Goal: Task Accomplishment & Management: Use online tool/utility

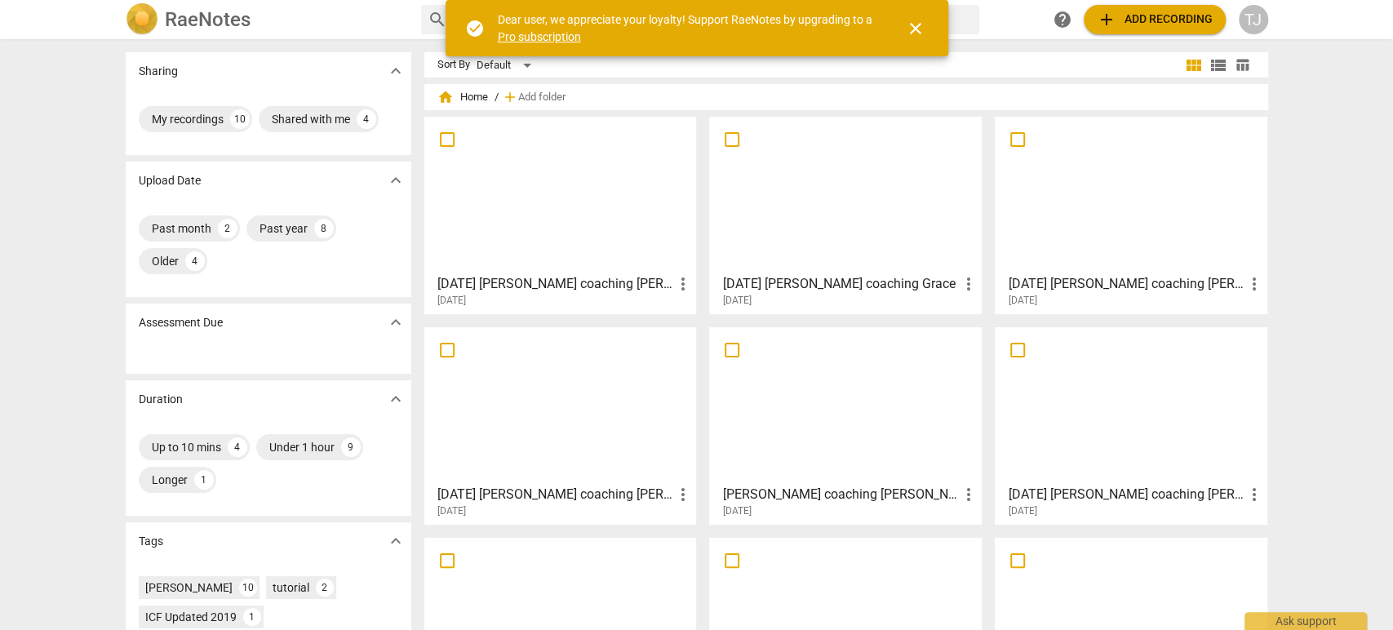
click at [540, 264] on div at bounding box center [560, 194] width 261 height 144
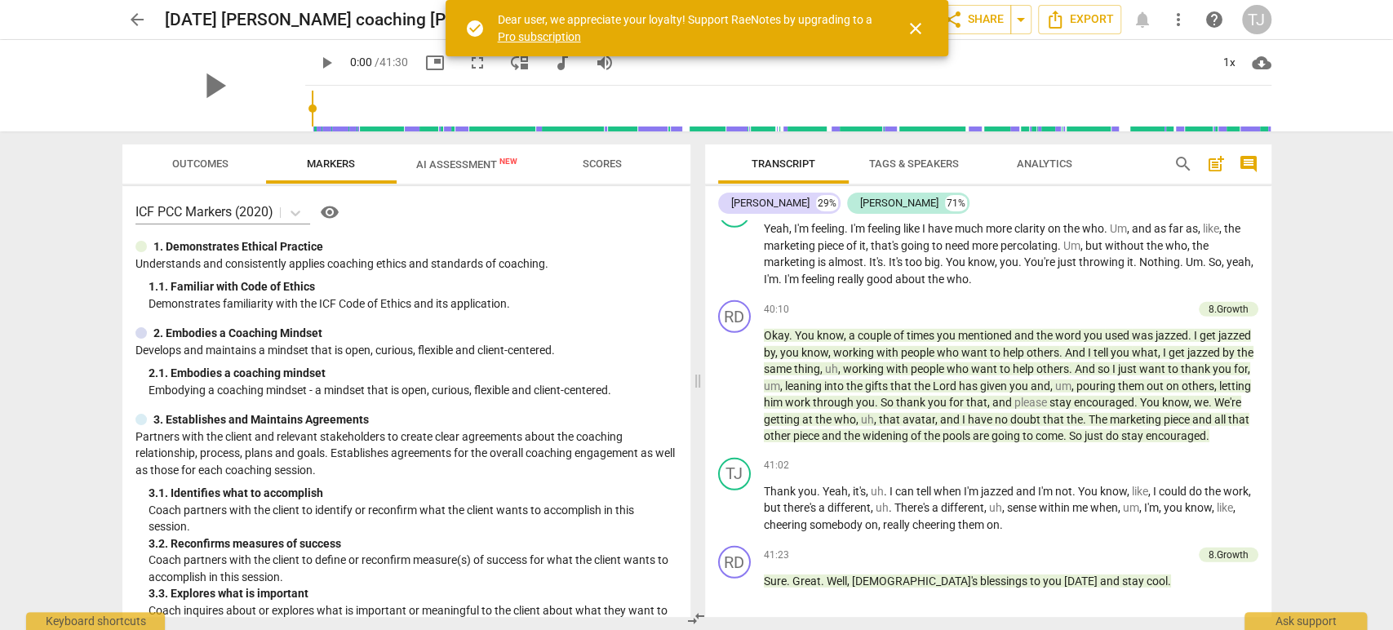
scroll to position [7430, 0]
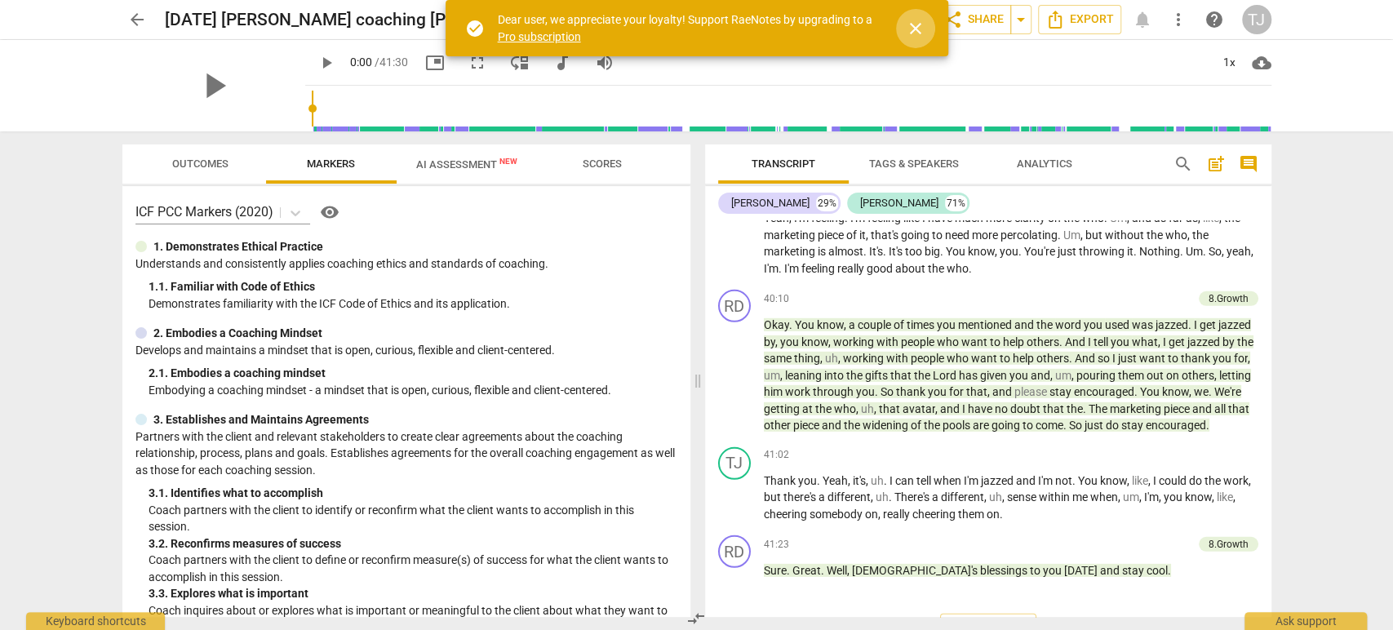
click at [915, 25] on span "close" at bounding box center [916, 29] width 20 height 20
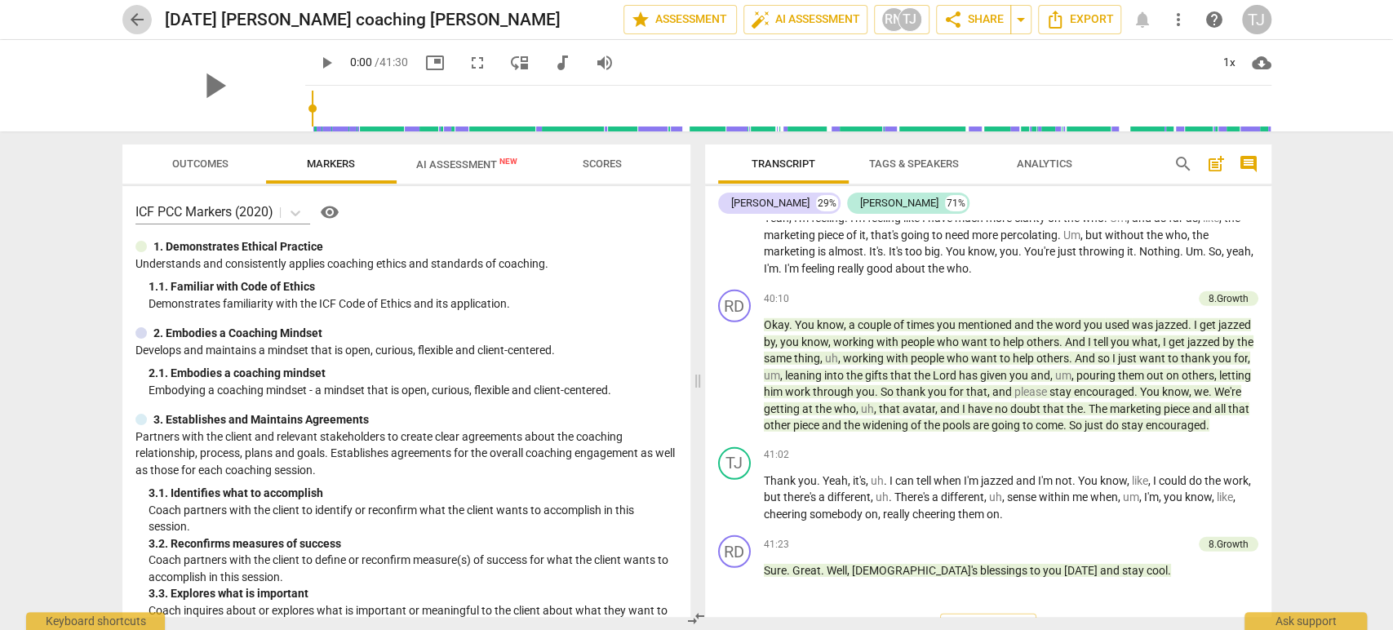
click at [131, 20] on span "arrow_back" at bounding box center [137, 20] width 20 height 20
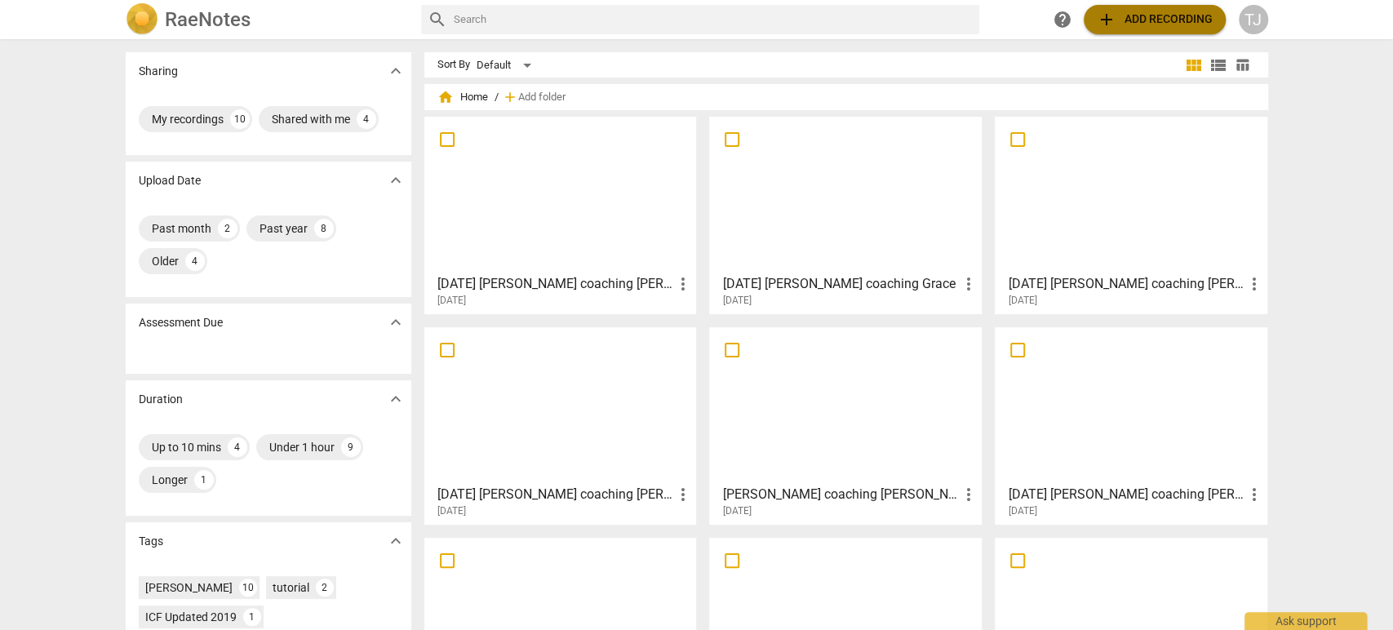
click at [1136, 20] on span "add Add recording" at bounding box center [1155, 20] width 116 height 20
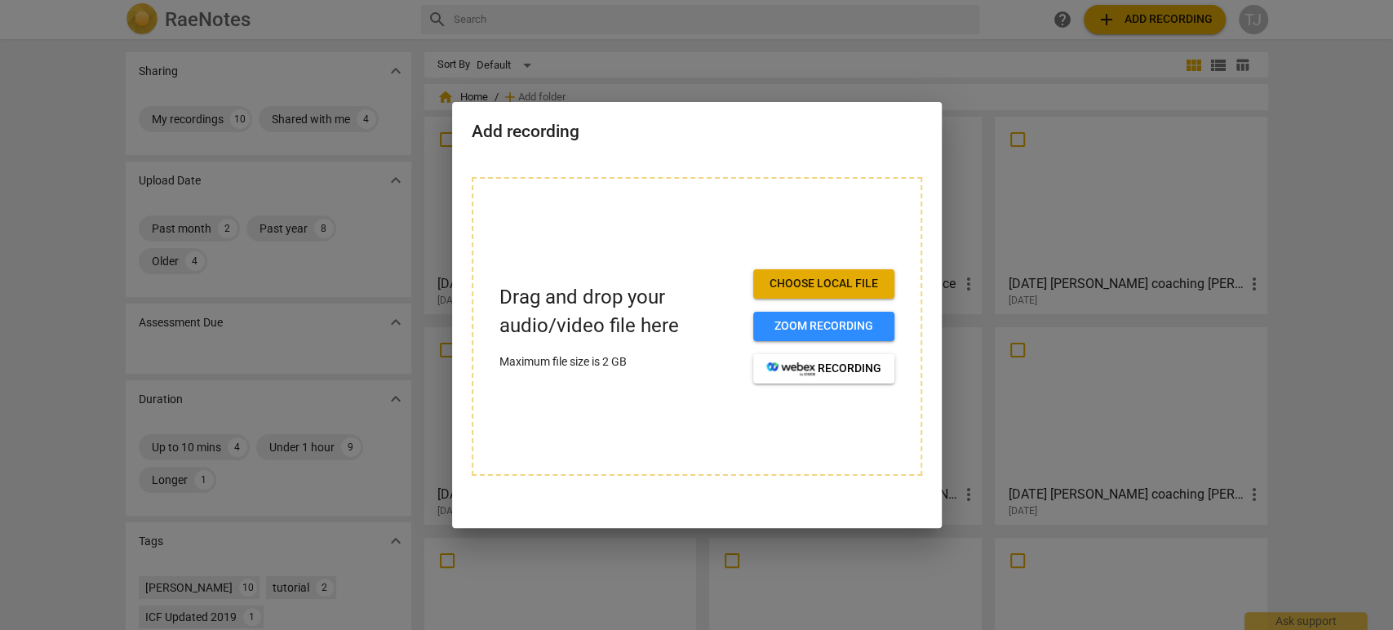
click at [836, 70] on div at bounding box center [696, 315] width 1393 height 630
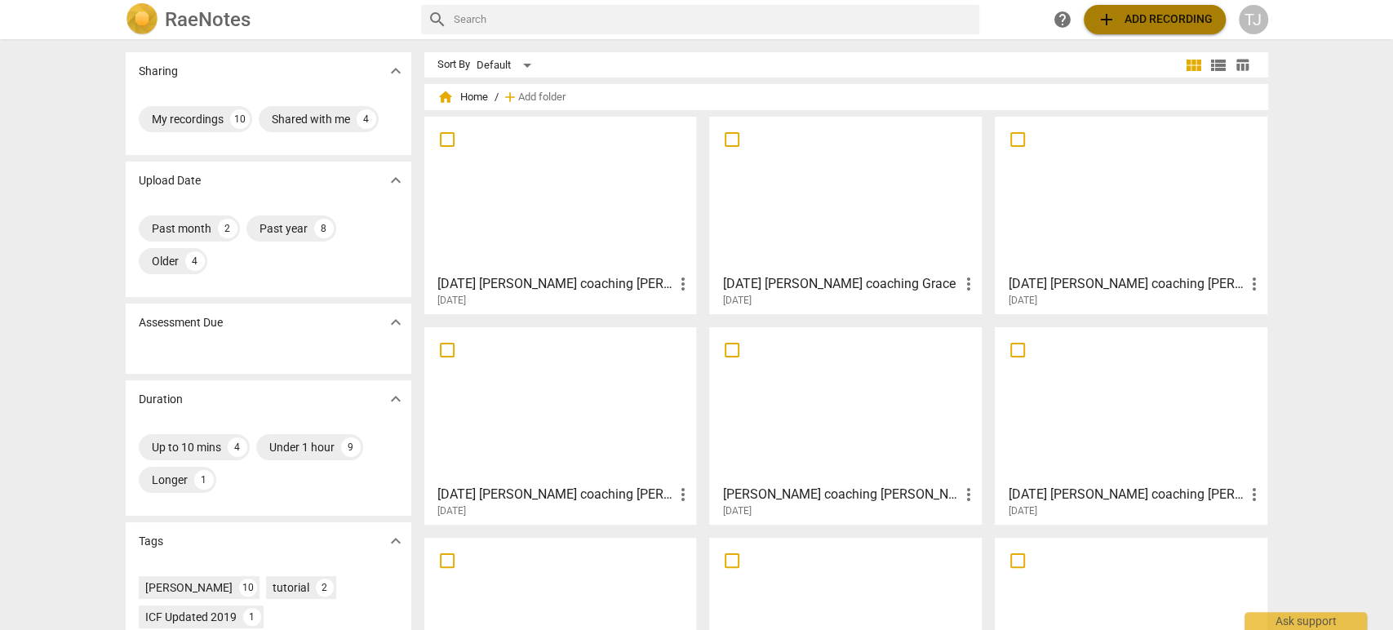
click at [1130, 14] on span "add Add recording" at bounding box center [1155, 20] width 116 height 20
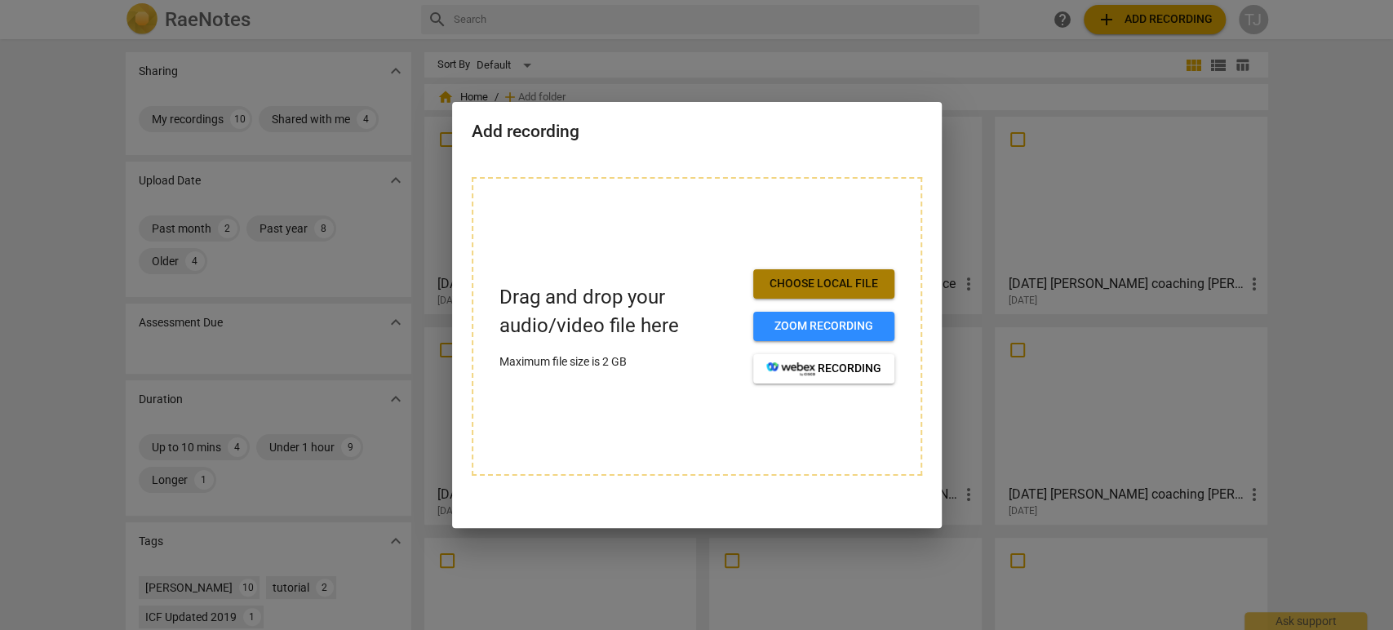
click at [800, 280] on span "Choose local file" at bounding box center [823, 284] width 115 height 16
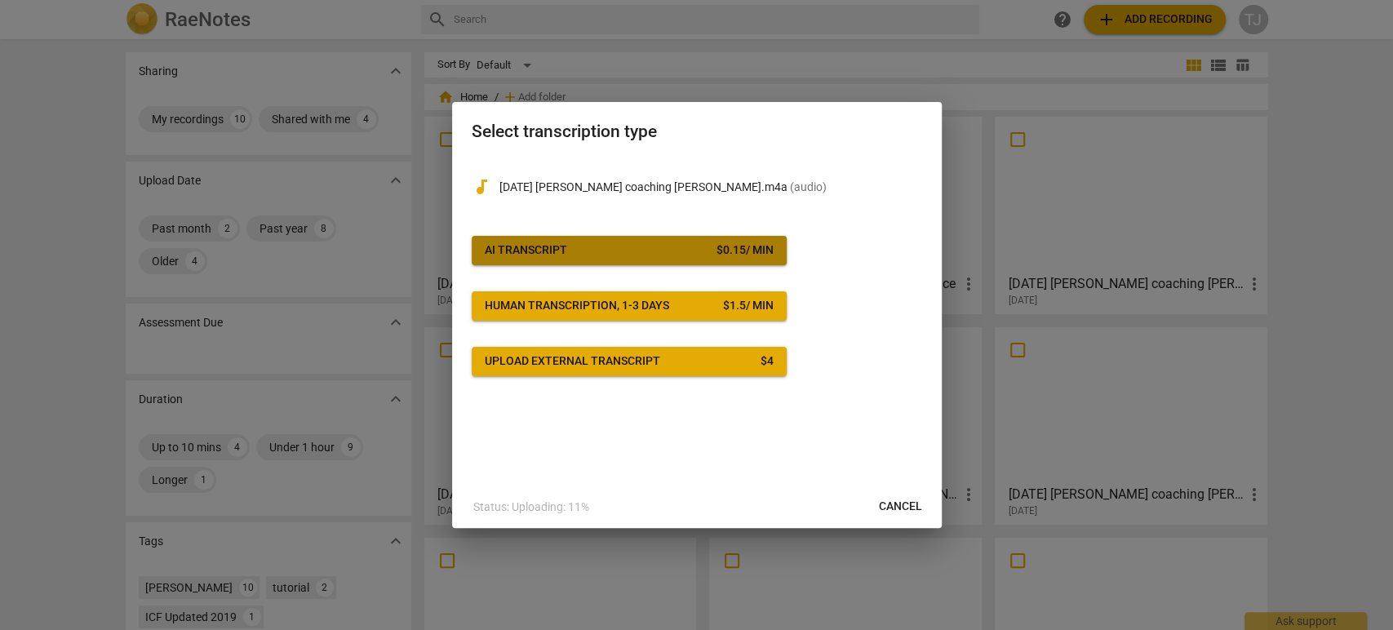
click at [518, 252] on div "AI Transcript" at bounding box center [526, 250] width 82 height 16
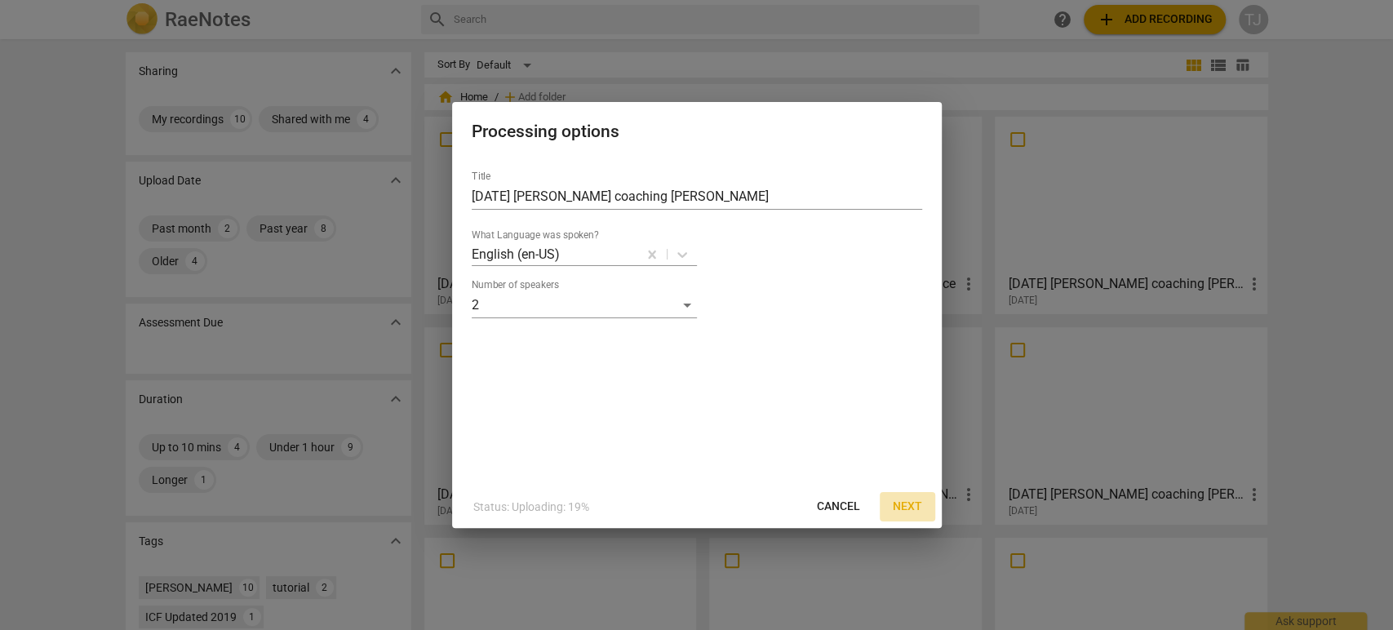
click at [907, 505] on span "Next" at bounding box center [907, 507] width 29 height 16
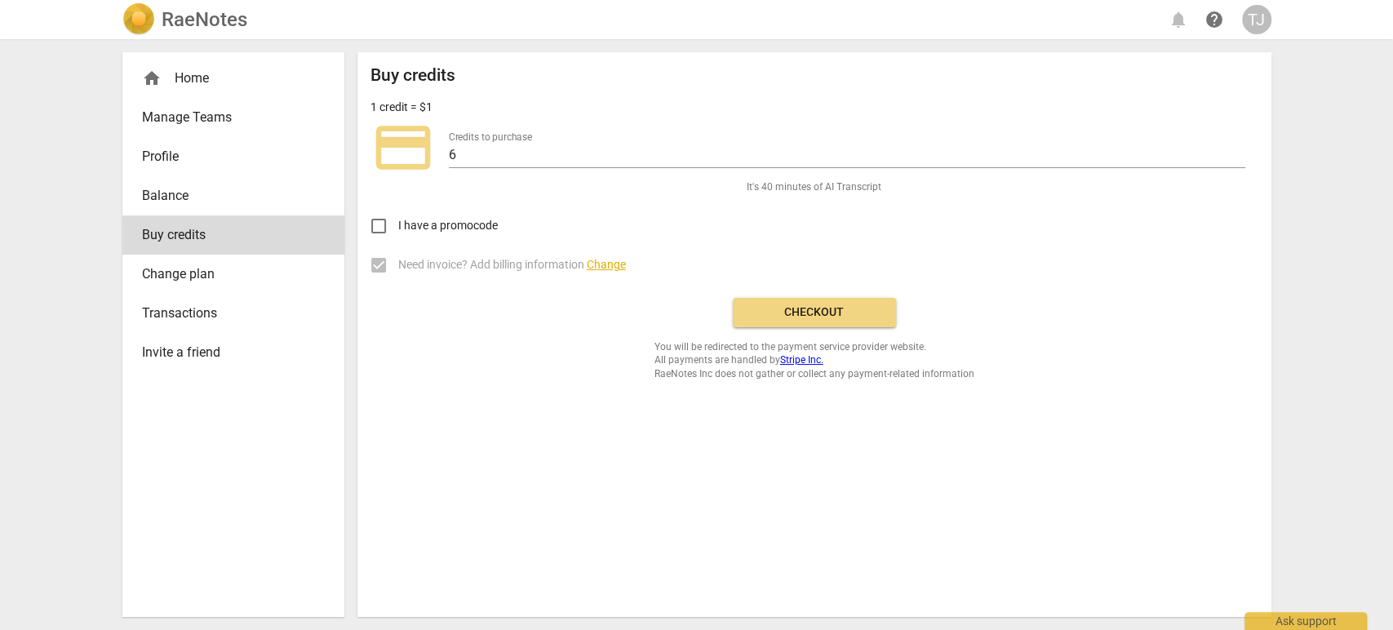
click at [816, 316] on span "Checkout" at bounding box center [814, 312] width 137 height 16
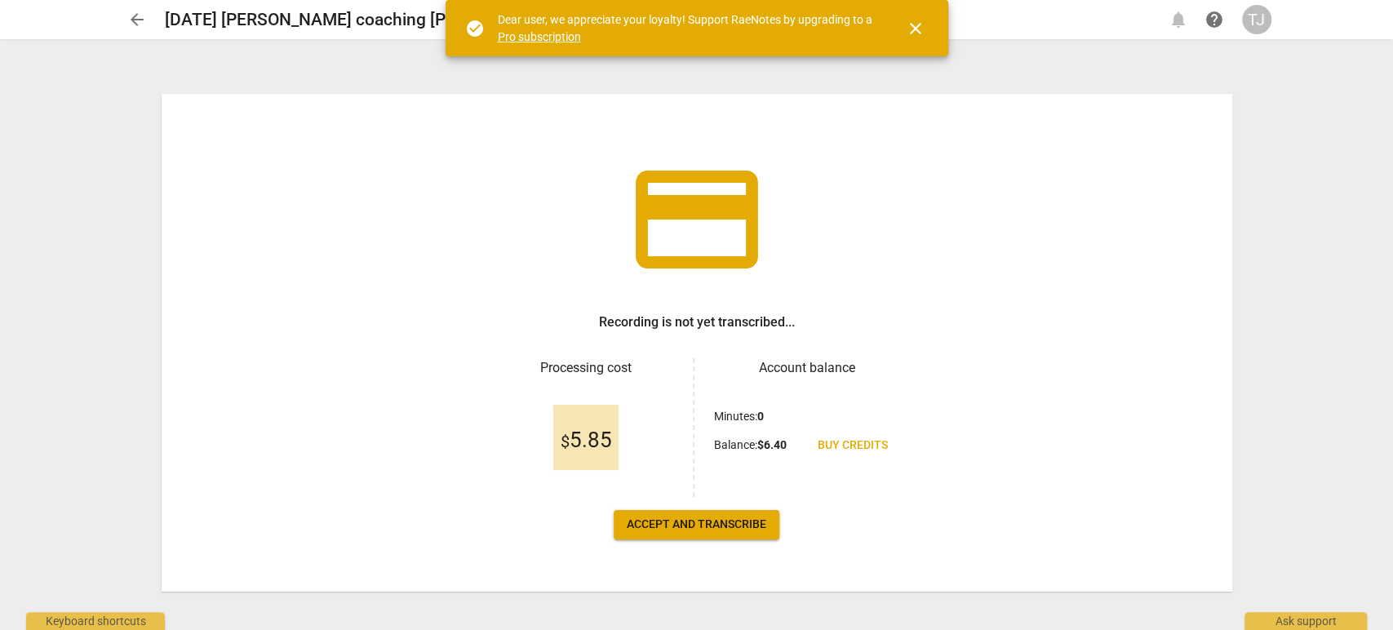
scroll to position [13, 0]
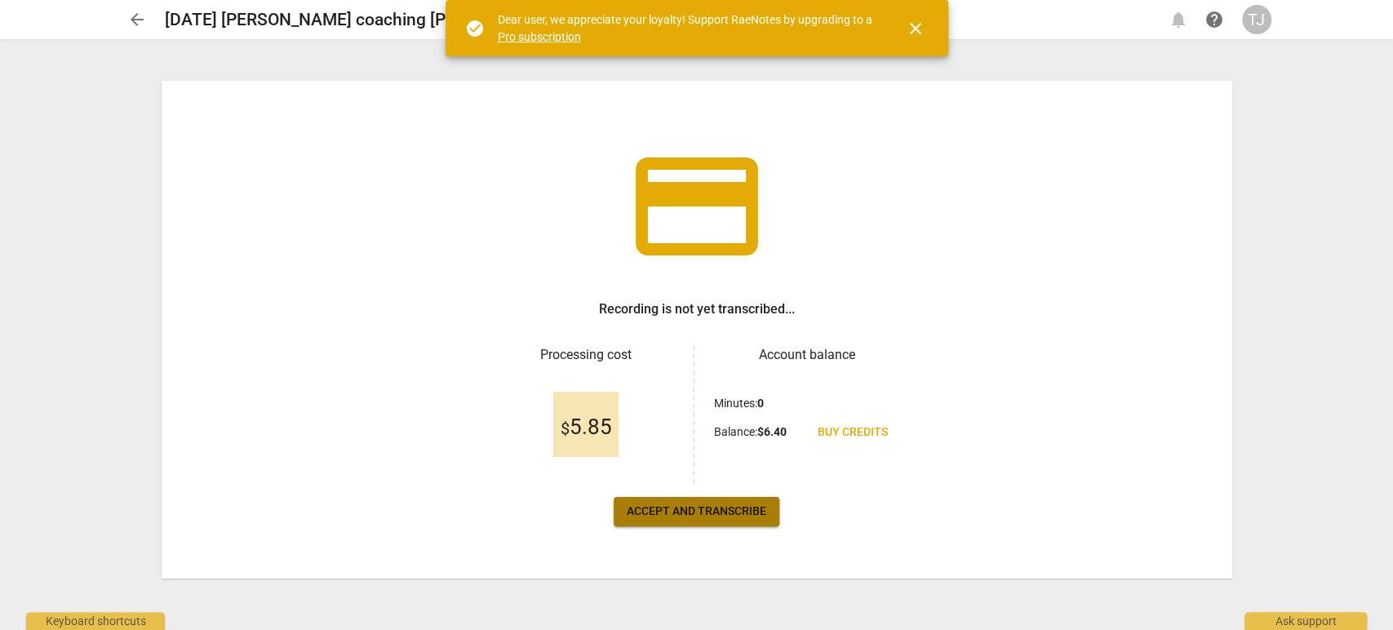
click at [686, 504] on span "Accept and transcribe" at bounding box center [697, 512] width 140 height 16
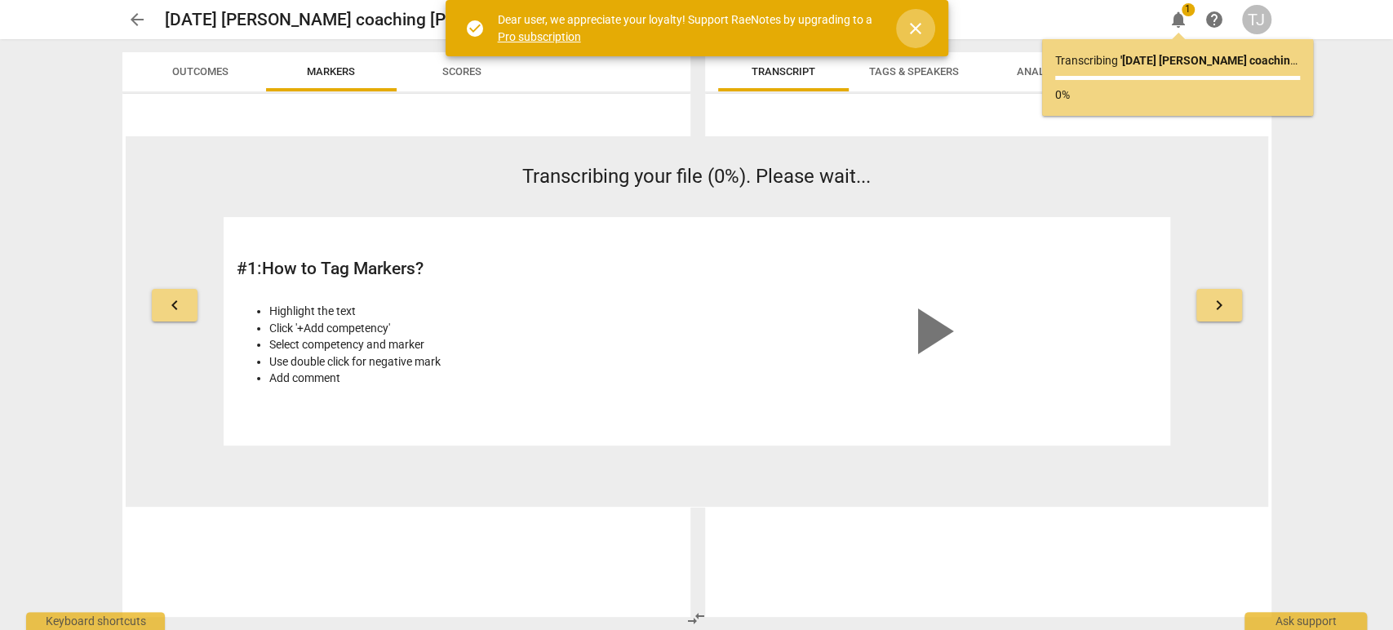
click at [912, 25] on span "close" at bounding box center [916, 29] width 20 height 20
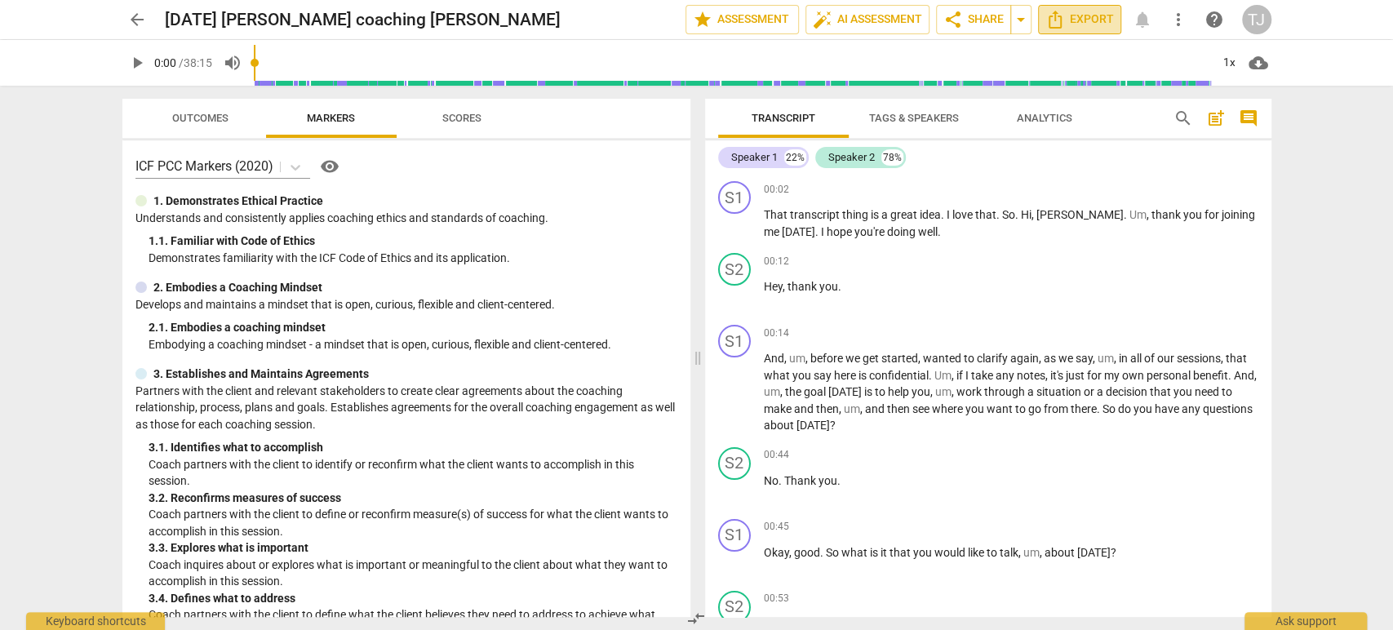
click at [1069, 17] on span "Export" at bounding box center [1080, 20] width 69 height 20
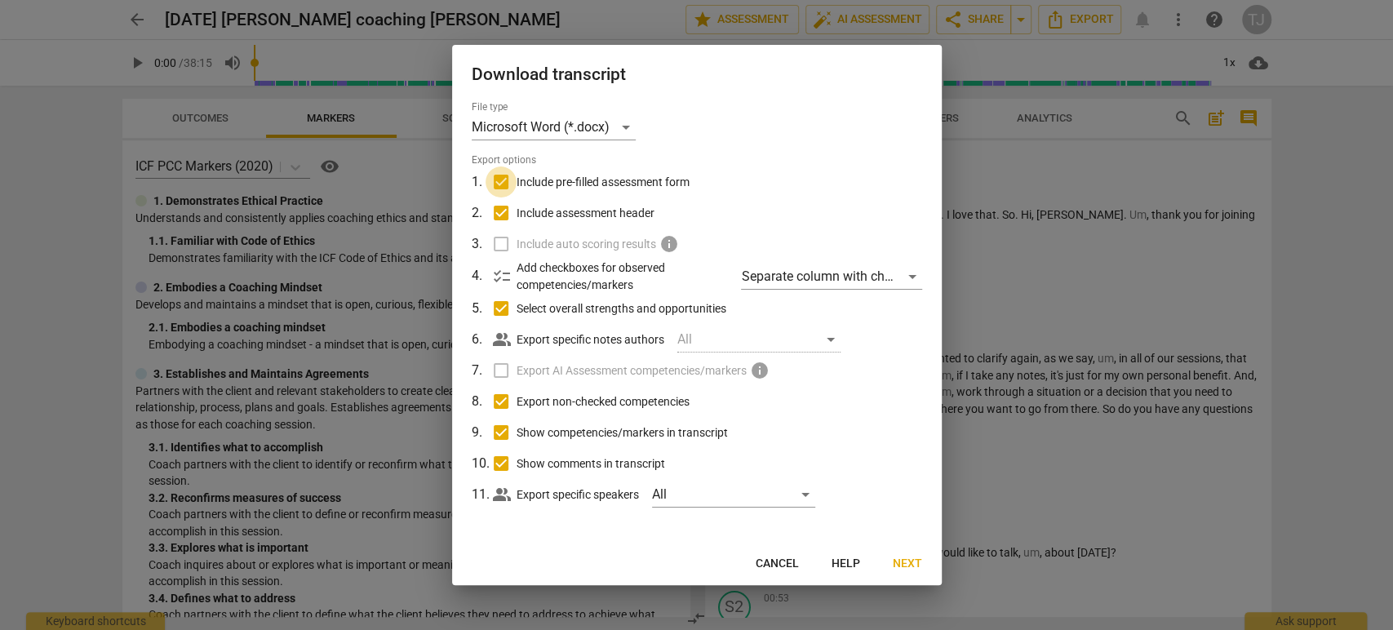
click at [499, 180] on input "Include pre-filled assessment form" at bounding box center [501, 182] width 31 height 31
checkbox input "false"
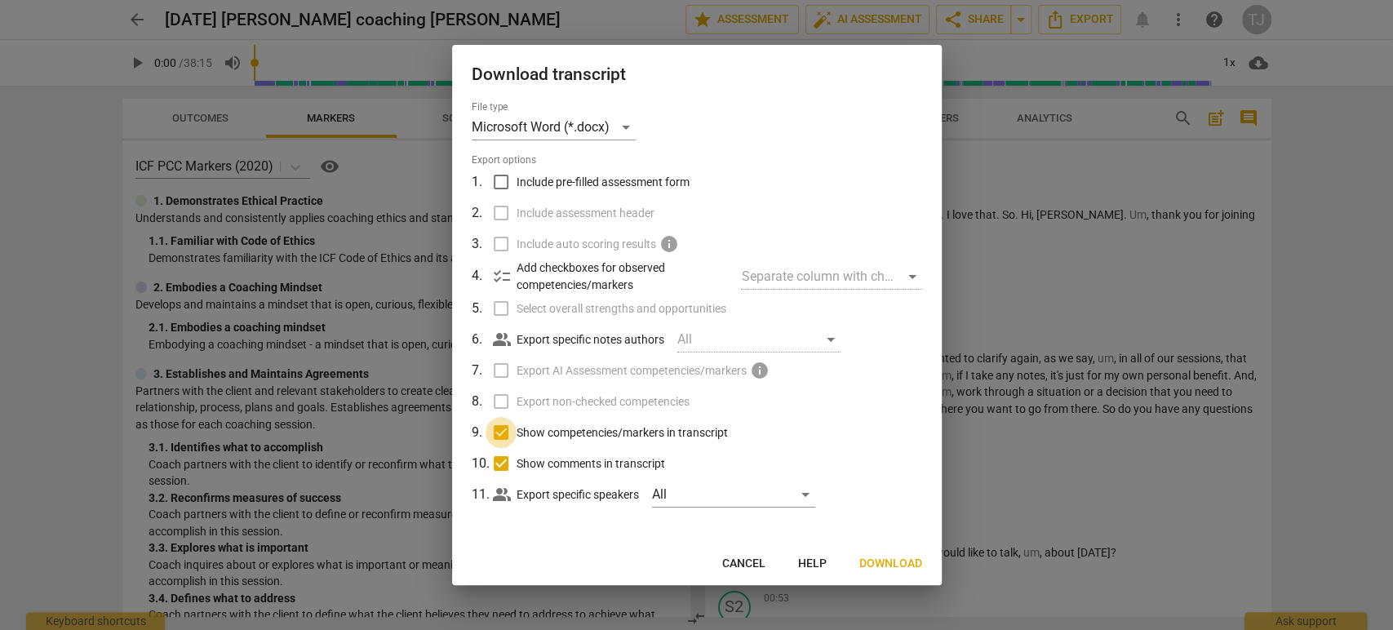
click at [495, 438] on input "Show competencies/markers in transcript" at bounding box center [501, 432] width 31 height 31
checkbox input "false"
click at [495, 455] on input "Show comments in transcript" at bounding box center [501, 463] width 31 height 31
checkbox input "false"
click at [900, 565] on span "Download" at bounding box center [891, 564] width 63 height 16
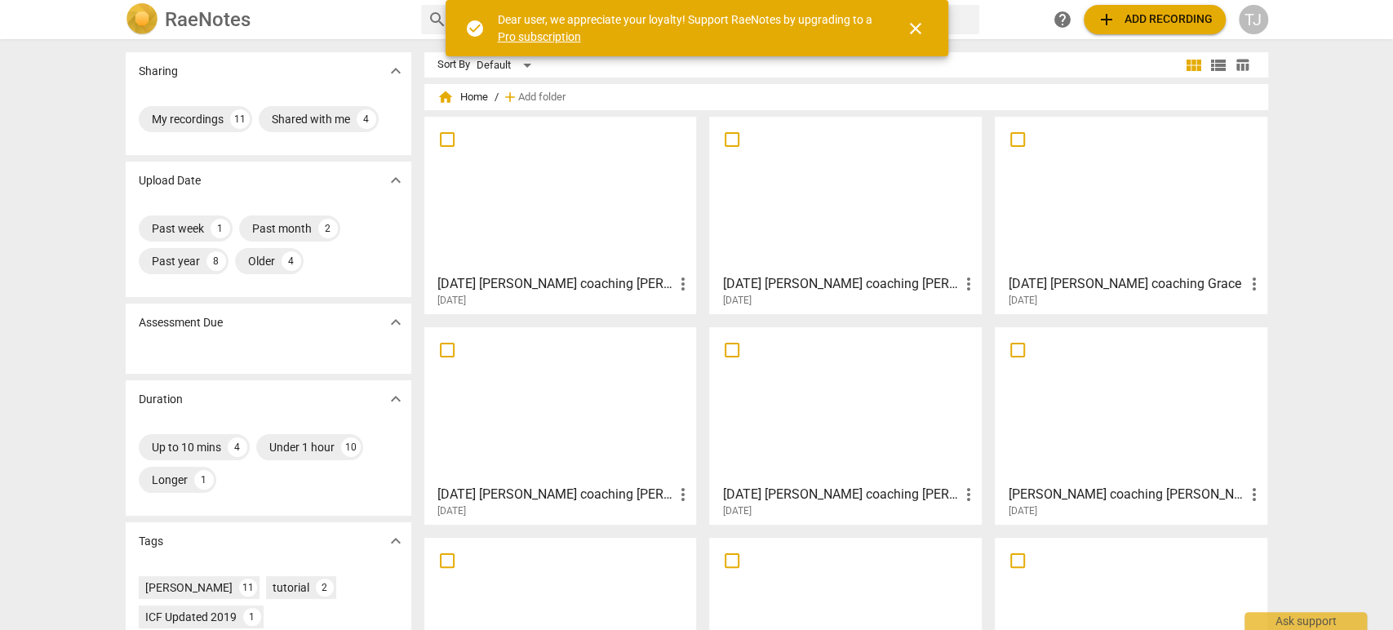
click at [828, 287] on h3 "[DATE] [PERSON_NAME] coaching [PERSON_NAME]" at bounding box center [840, 284] width 236 height 20
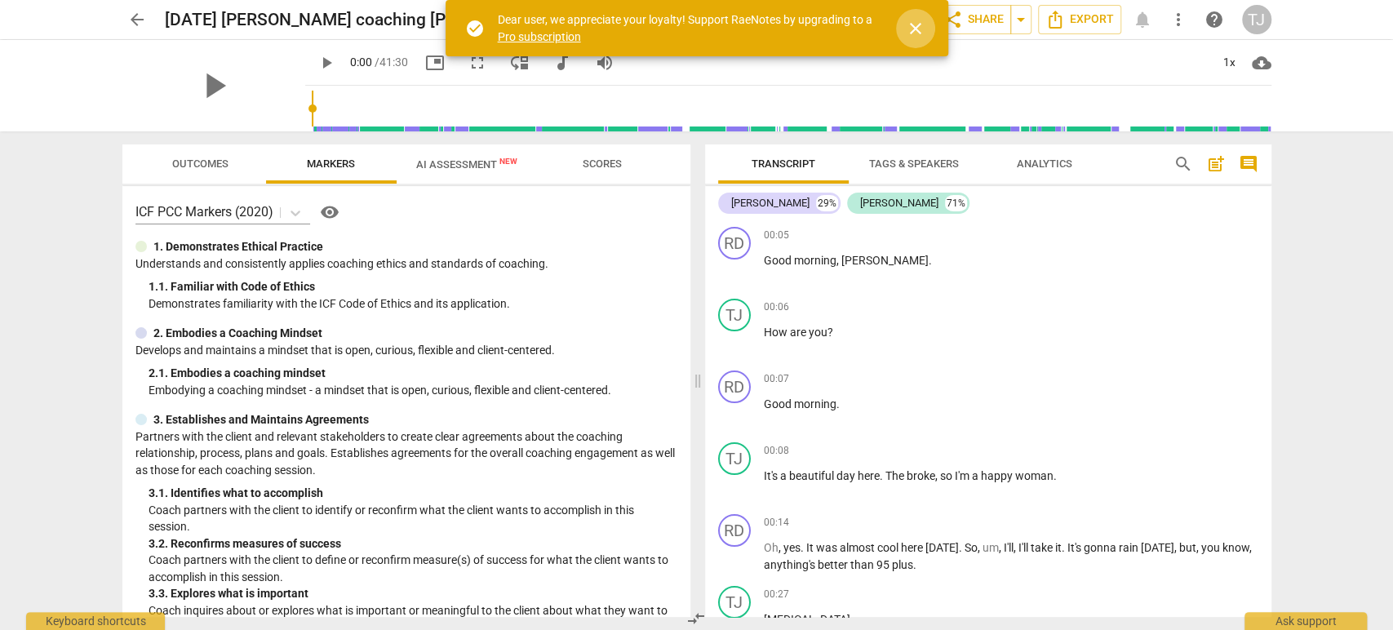
click at [913, 29] on span "close" at bounding box center [916, 29] width 20 height 20
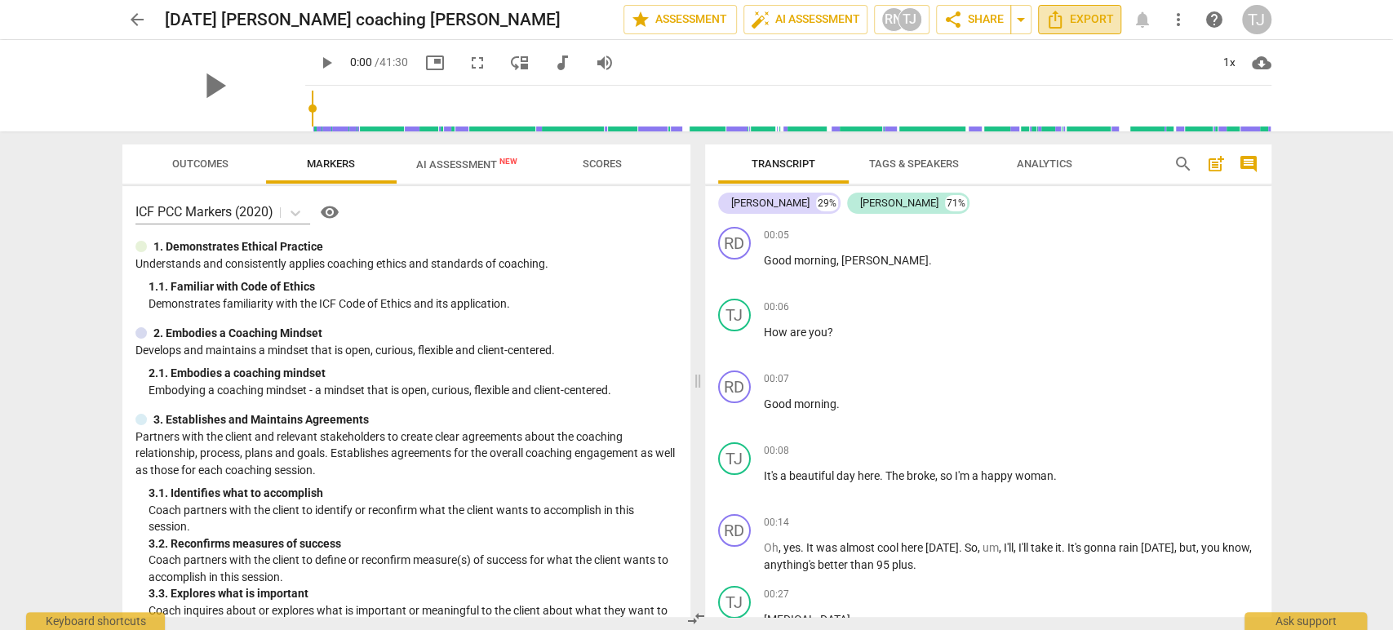
click at [1068, 15] on span "Export" at bounding box center [1080, 20] width 69 height 20
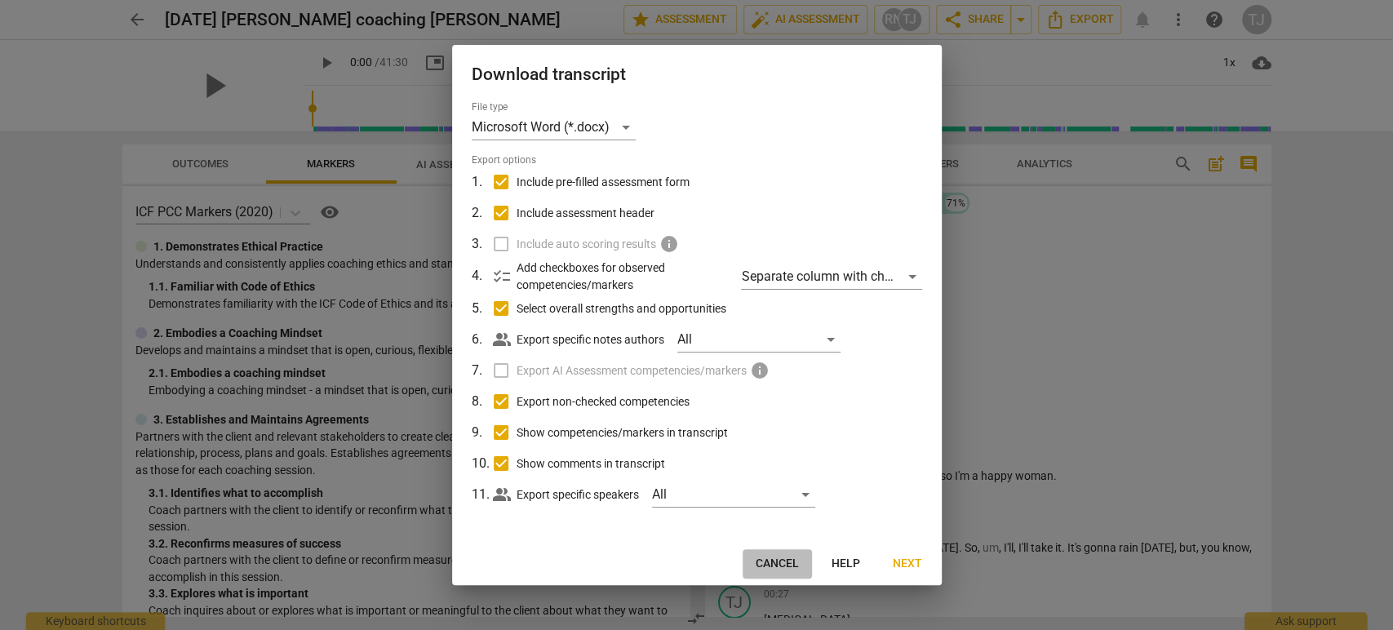
click at [777, 560] on span "Cancel" at bounding box center [777, 564] width 43 height 16
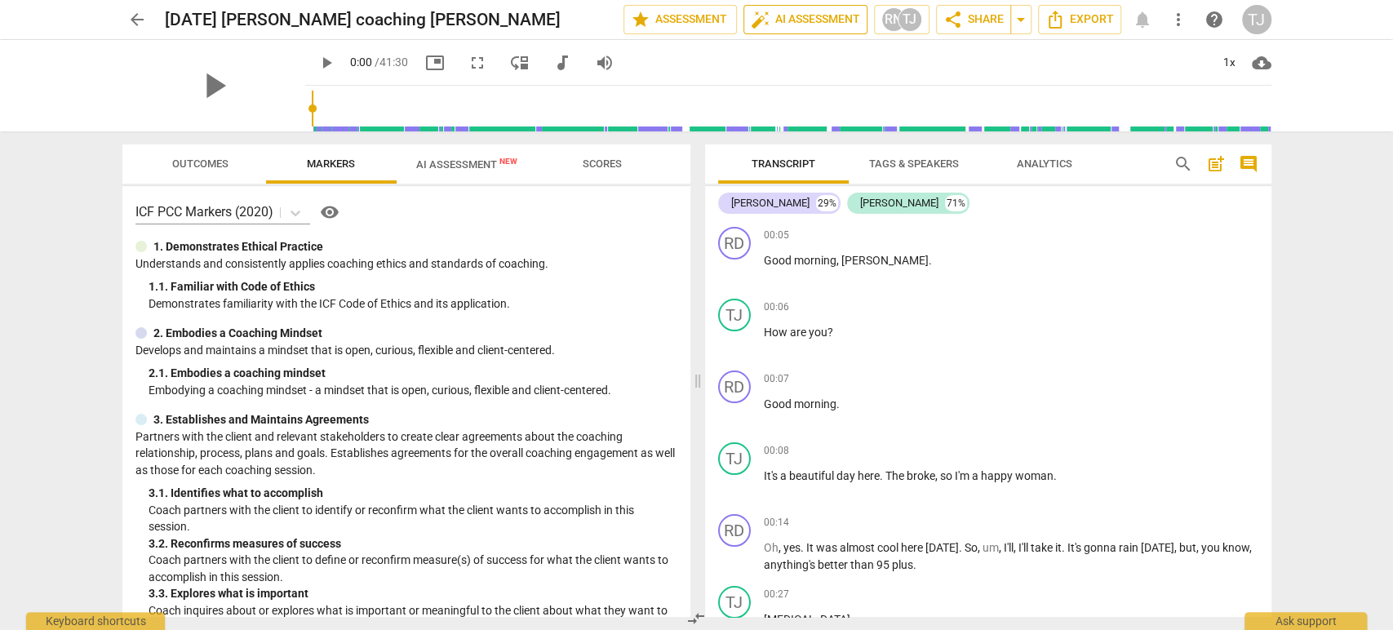
click at [777, 24] on span "auto_fix_high AI Assessment" at bounding box center [805, 20] width 109 height 20
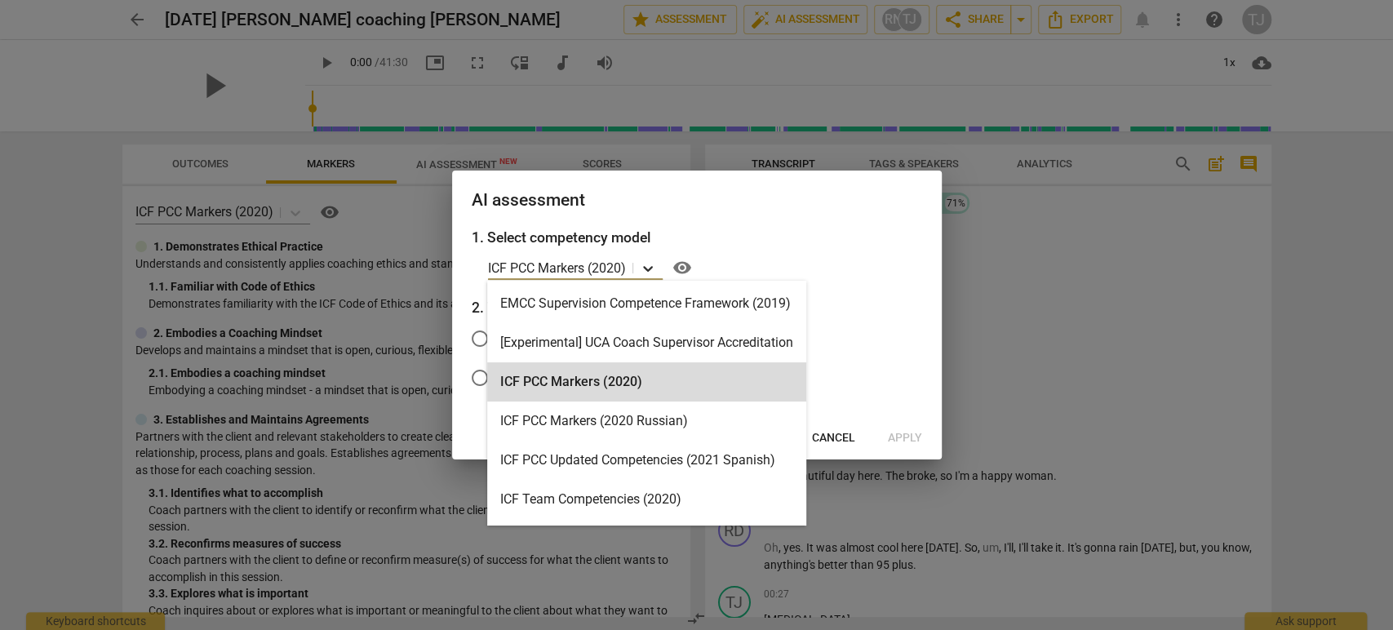
click at [645, 273] on icon at bounding box center [648, 268] width 16 height 16
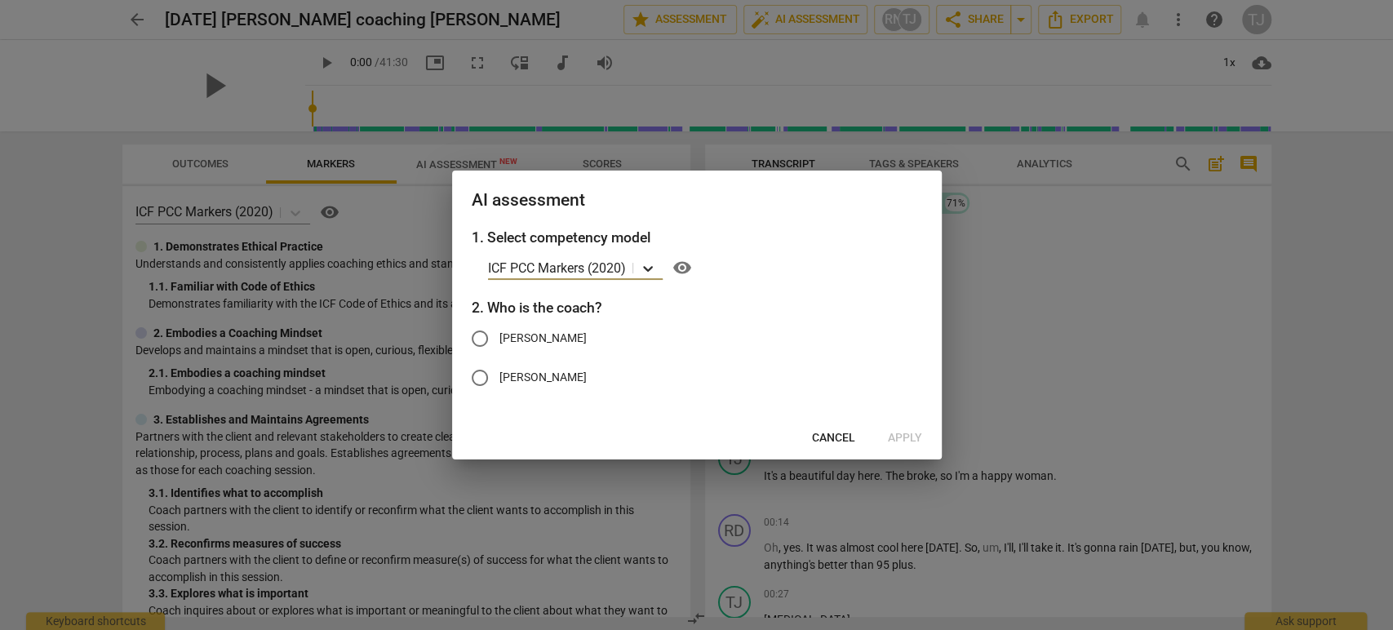
click at [645, 273] on icon at bounding box center [648, 268] width 16 height 16
click at [482, 338] on input "[PERSON_NAME]" at bounding box center [479, 338] width 39 height 39
radio input "true"
click at [901, 434] on span "Apply" at bounding box center [905, 438] width 34 height 16
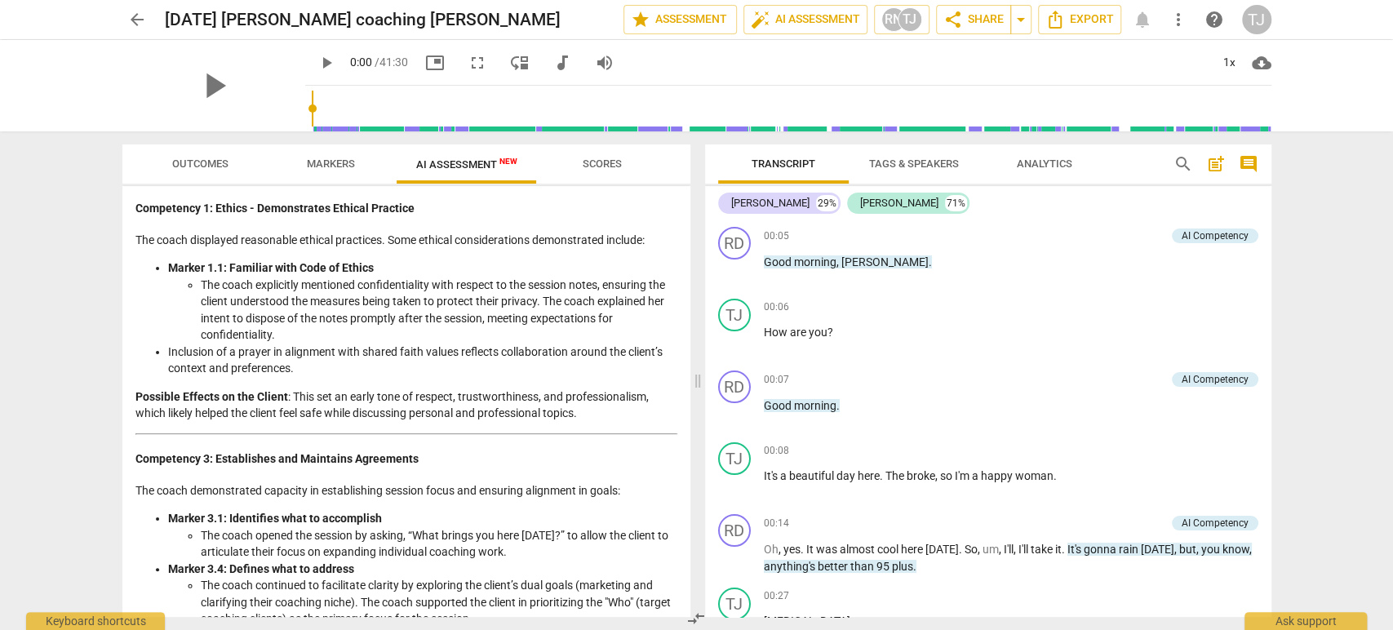
scroll to position [256, 0]
click at [326, 167] on span "Markers" at bounding box center [331, 164] width 48 height 12
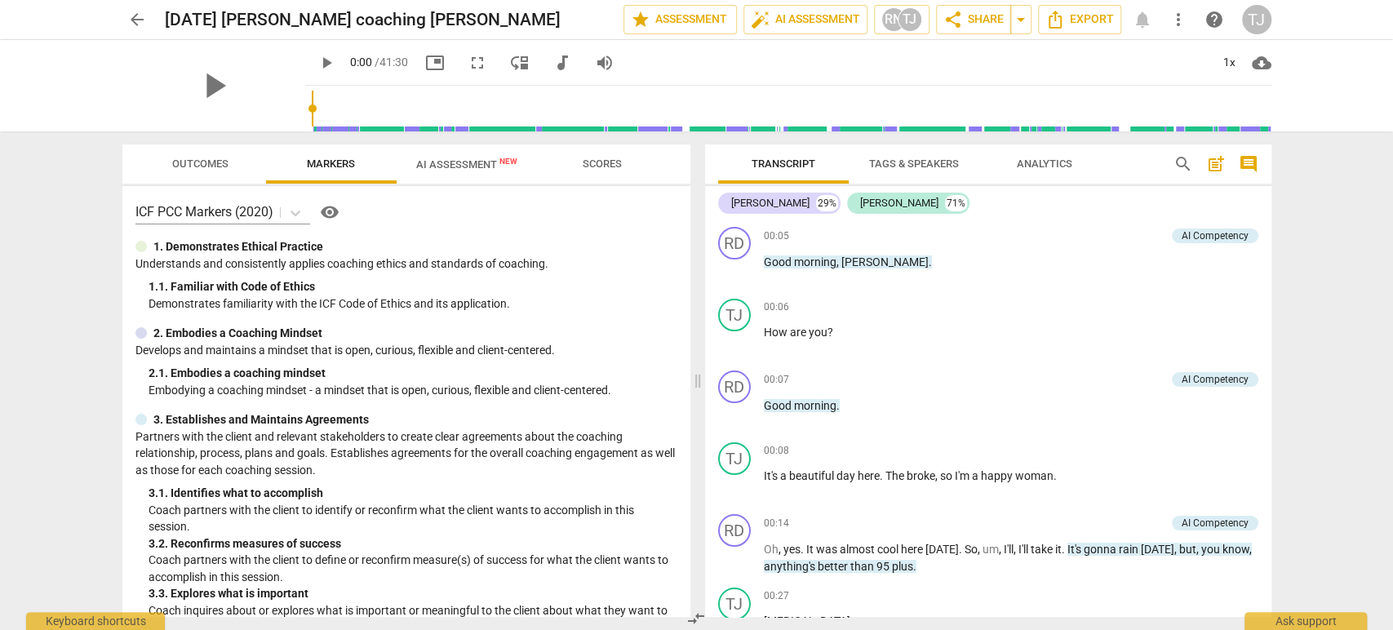
click at [192, 162] on span "Outcomes" at bounding box center [200, 164] width 56 height 12
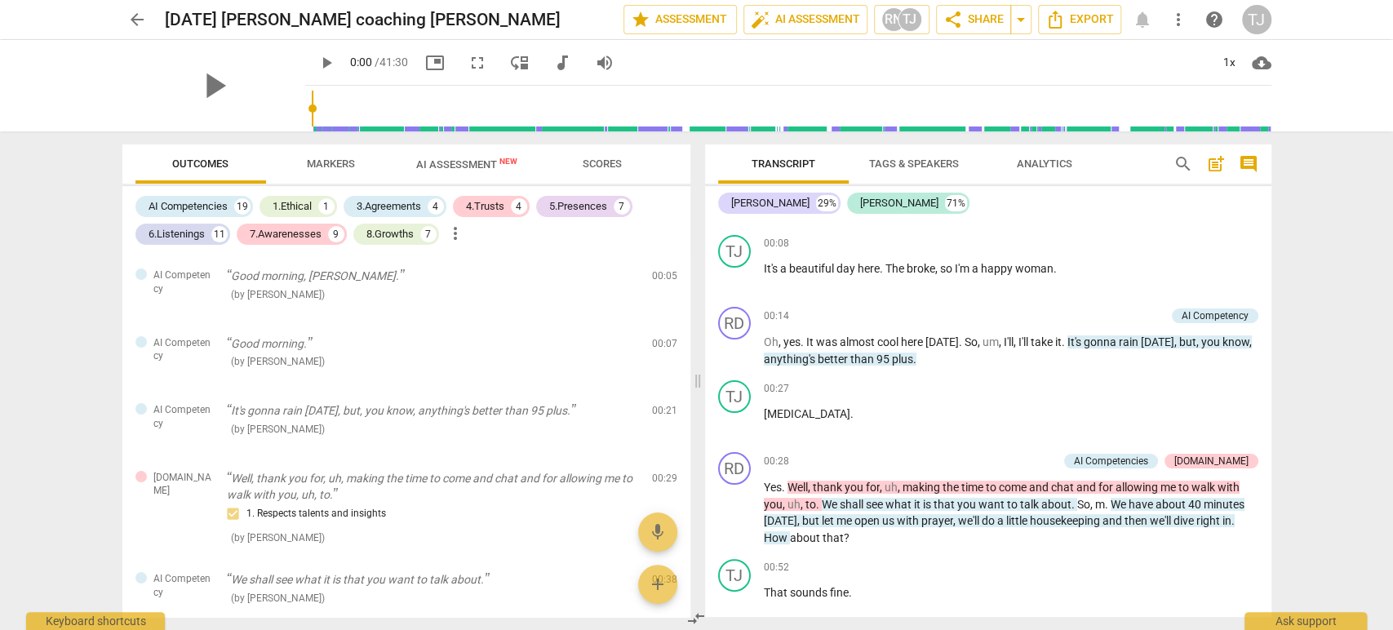
scroll to position [213, 0]
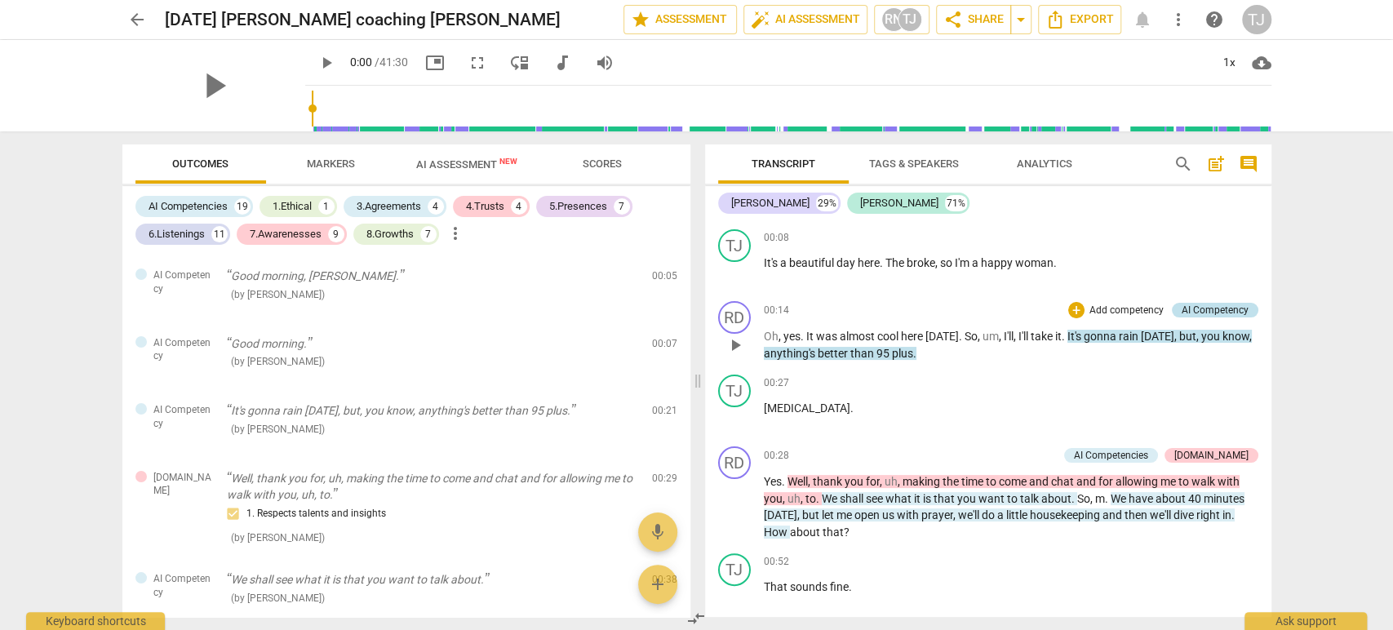
click at [1214, 312] on div "AI Competency" at bounding box center [1215, 310] width 67 height 15
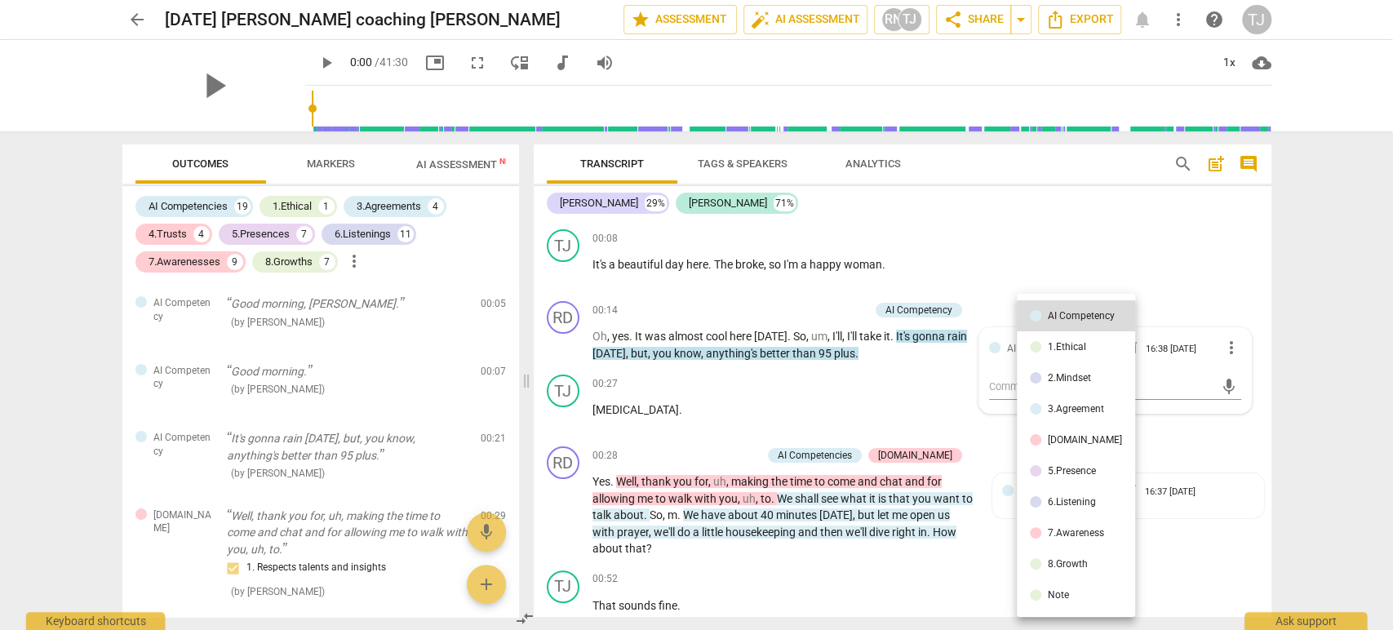
click at [1137, 264] on div at bounding box center [696, 315] width 1393 height 630
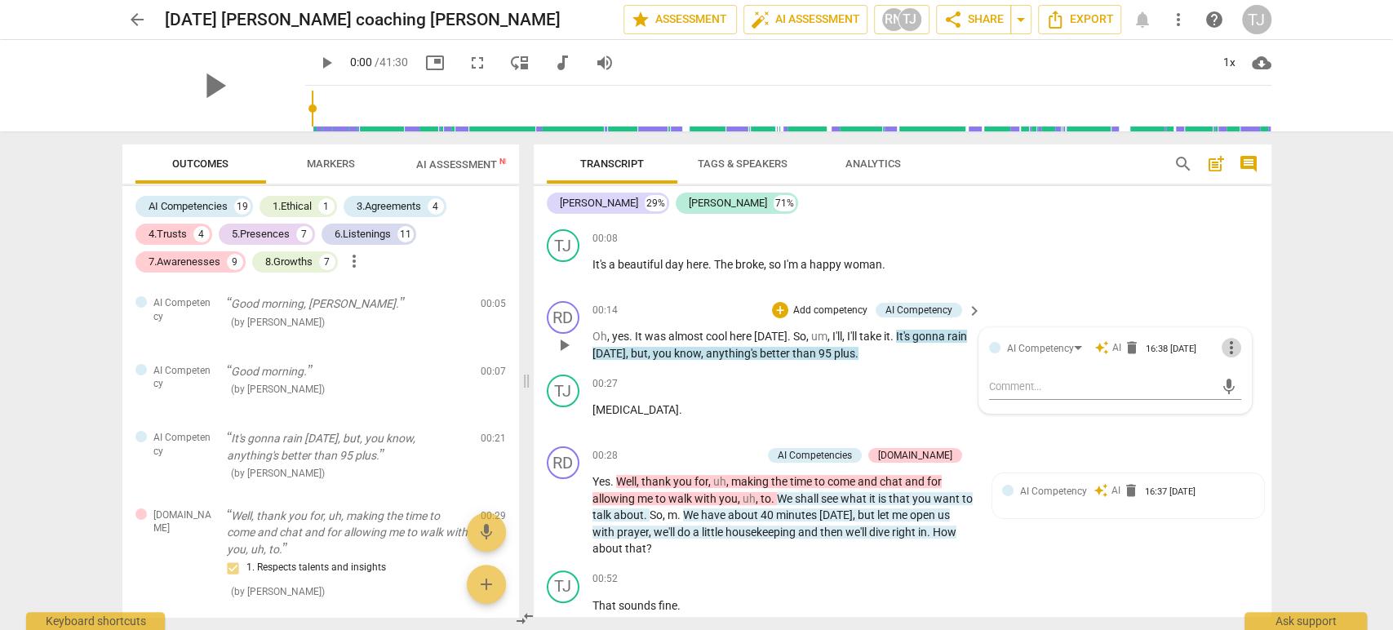
click at [1227, 345] on span "more_vert" at bounding box center [1232, 348] width 20 height 20
click at [1231, 377] on li "Delete" at bounding box center [1244, 377] width 56 height 31
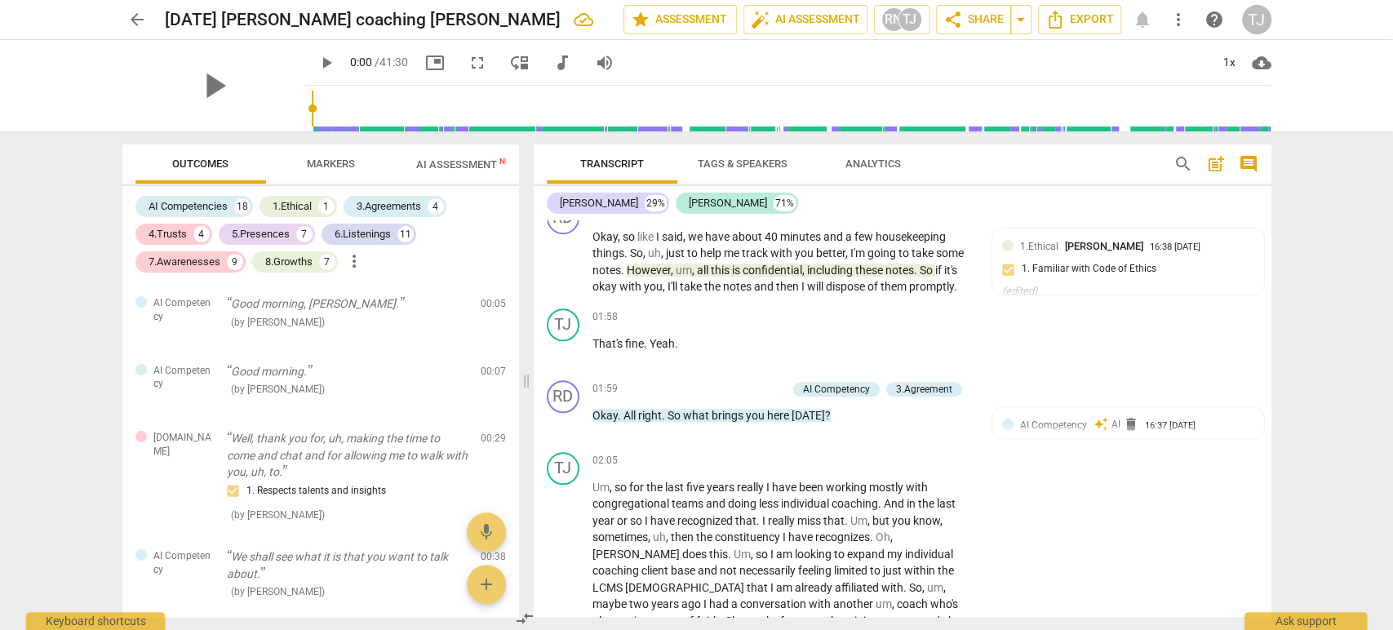
scroll to position [951, 0]
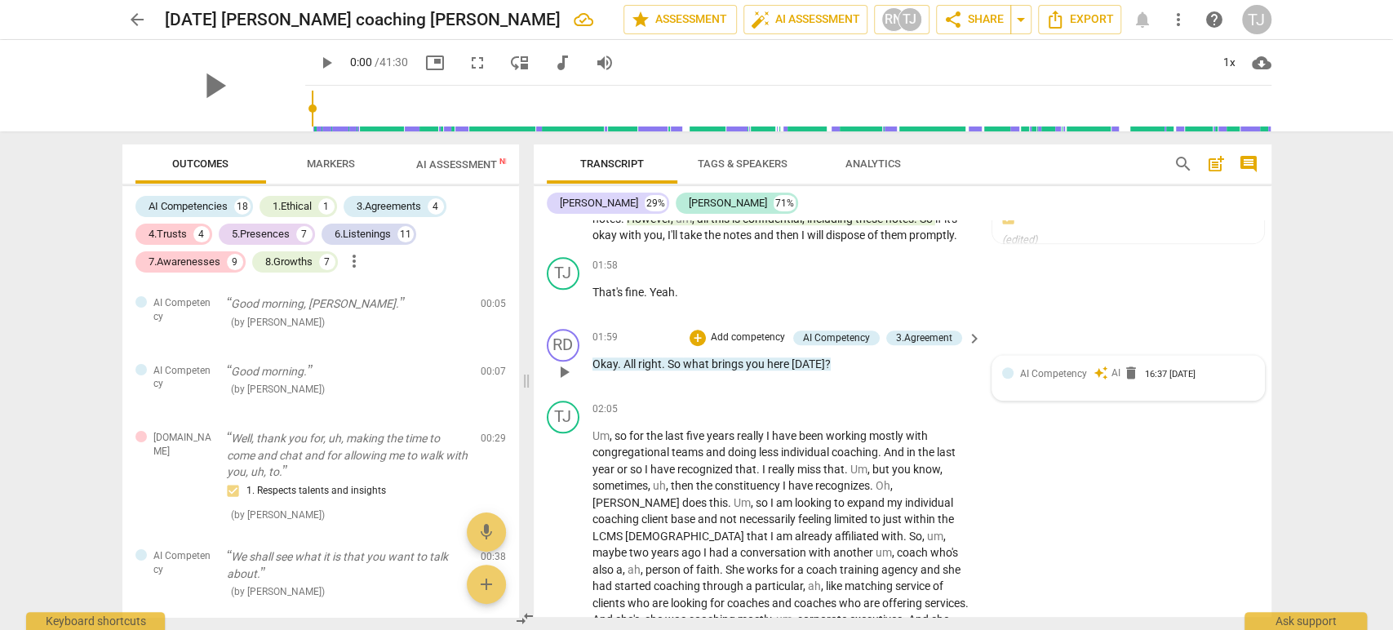
click at [1053, 374] on span "AI Competency" at bounding box center [1053, 373] width 67 height 11
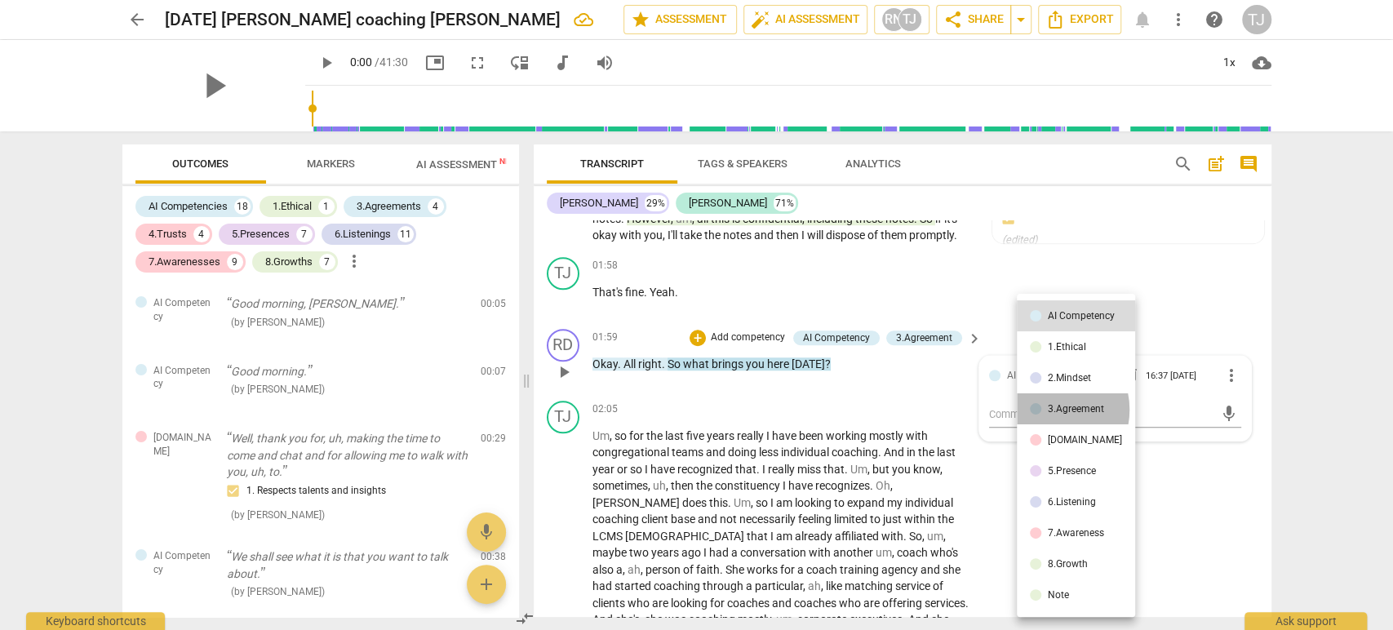
click at [1046, 410] on li "3.Agreement" at bounding box center [1076, 408] width 118 height 31
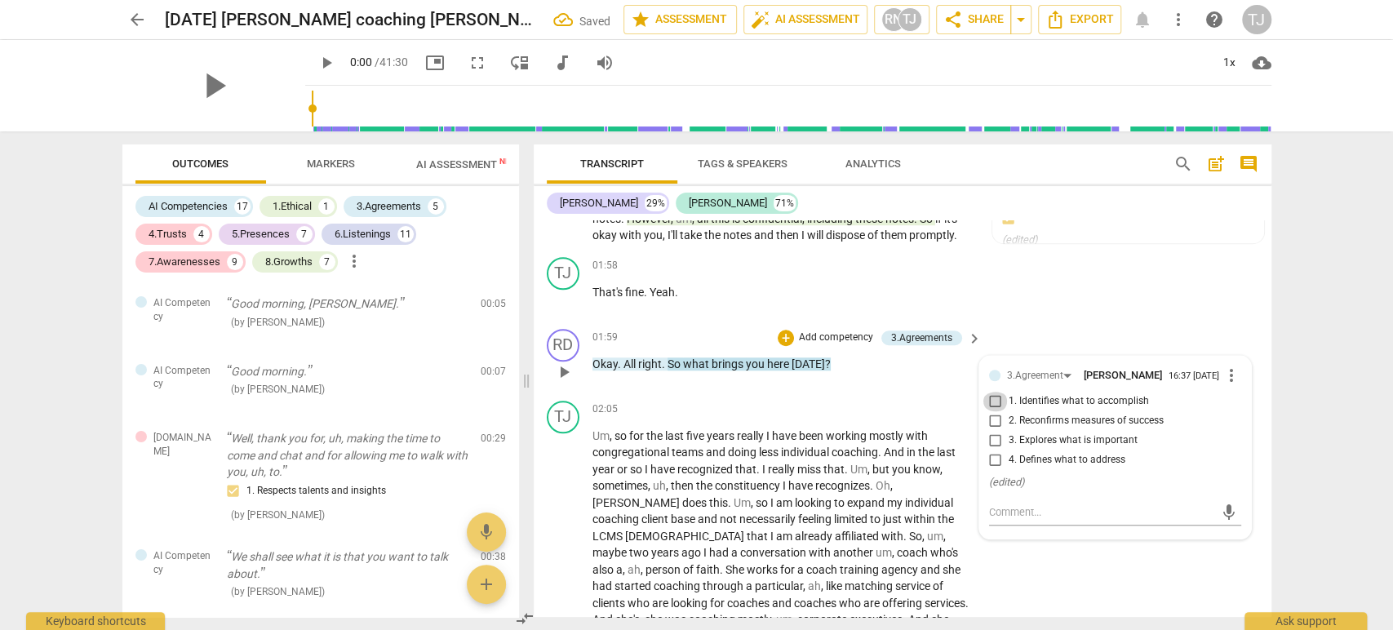
click at [993, 397] on input "1. Identifies what to accomplish" at bounding box center [996, 402] width 26 height 20
checkbox input "true"
click at [1140, 318] on div "TJ play_arrow pause 01:58 + Add competency keyboard_arrow_right That's fine . Y…" at bounding box center [903, 287] width 738 height 72
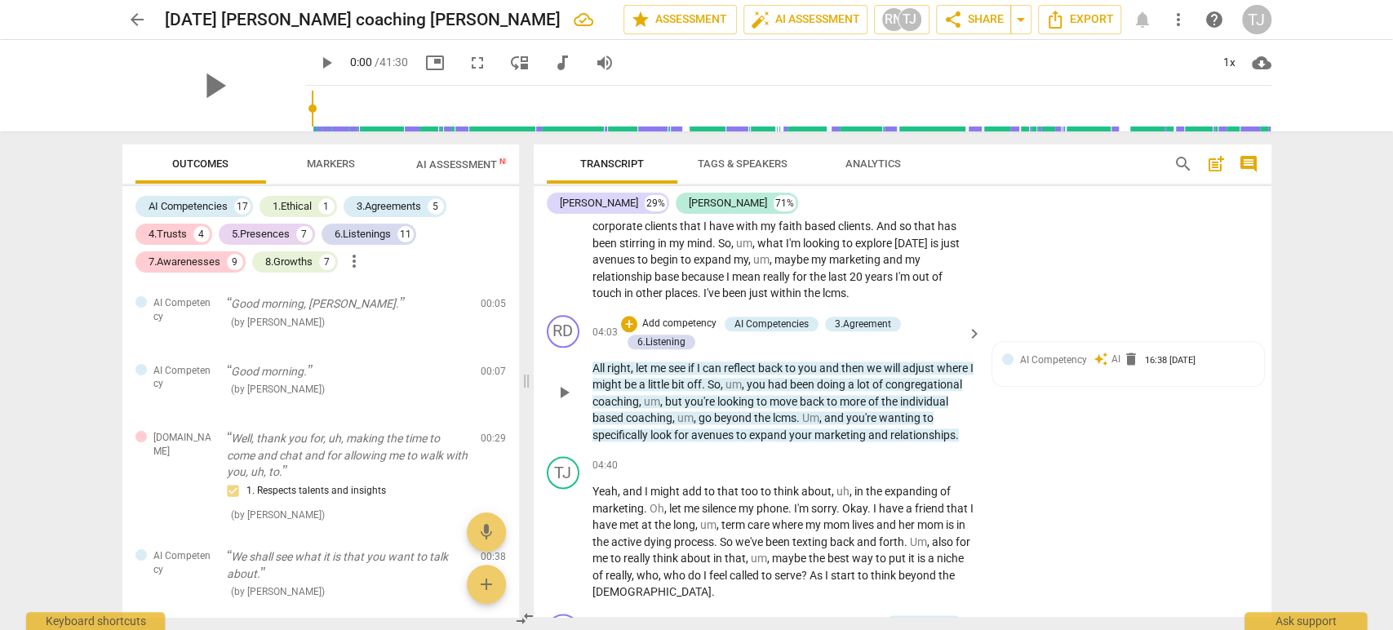
scroll to position [1379, 0]
click at [1129, 350] on span "delete" at bounding box center [1131, 358] width 16 height 16
click at [1123, 350] on span "delete" at bounding box center [1131, 358] width 16 height 16
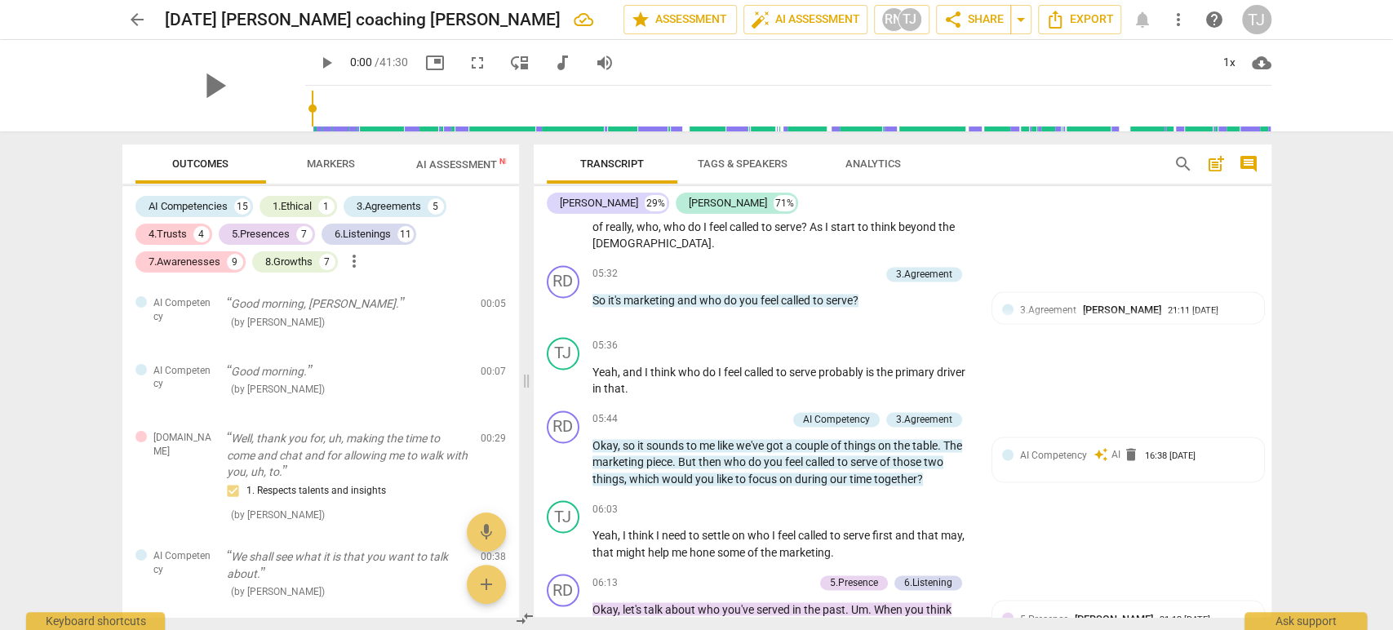
scroll to position [1729, 0]
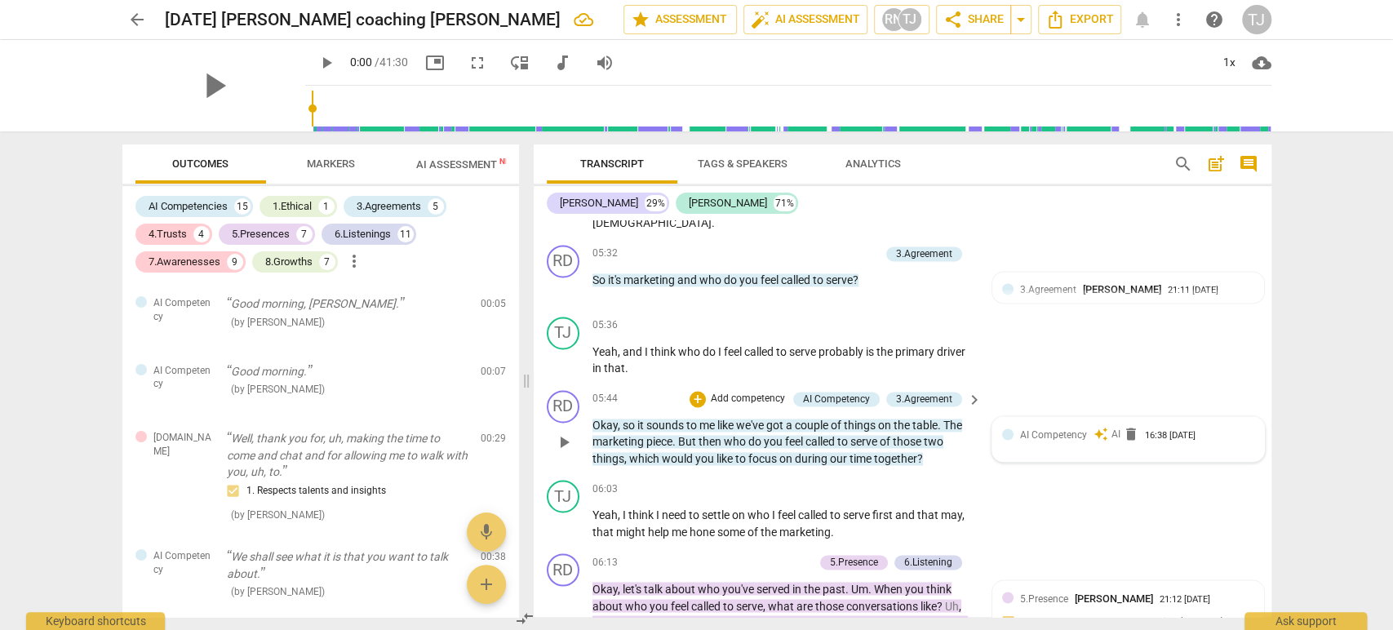
click at [1051, 429] on span "AI Competency" at bounding box center [1053, 434] width 67 height 11
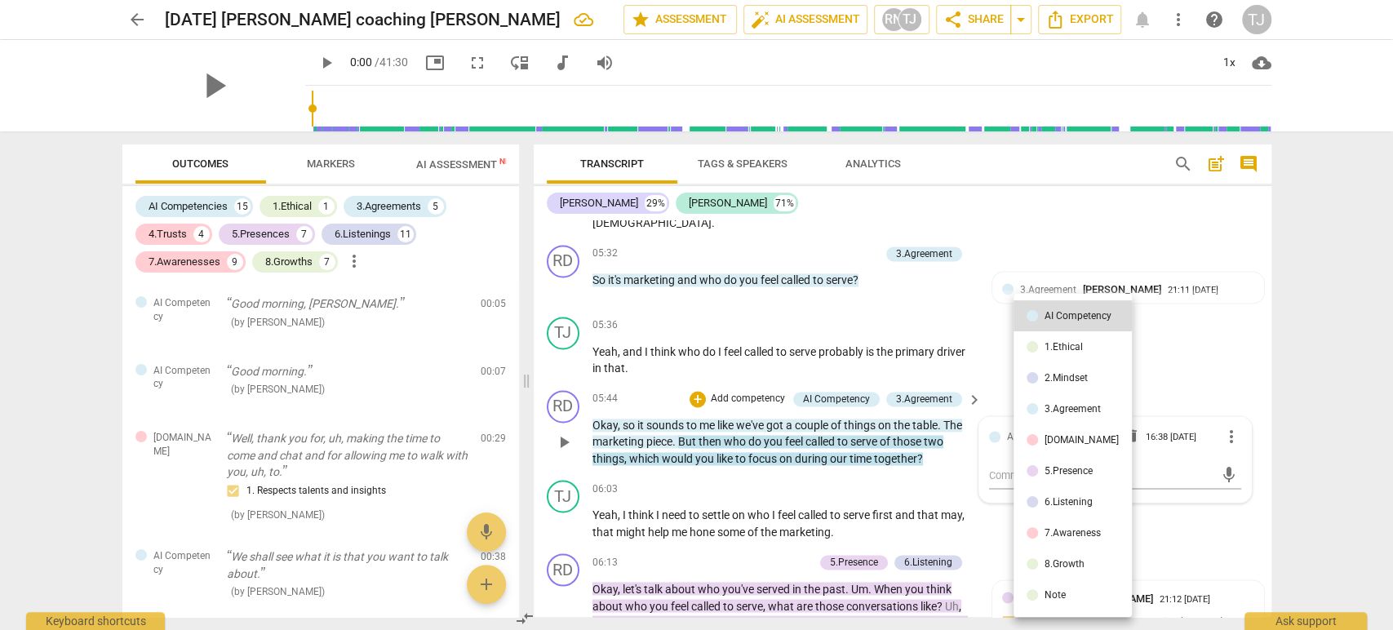
click at [1171, 322] on div at bounding box center [696, 315] width 1393 height 630
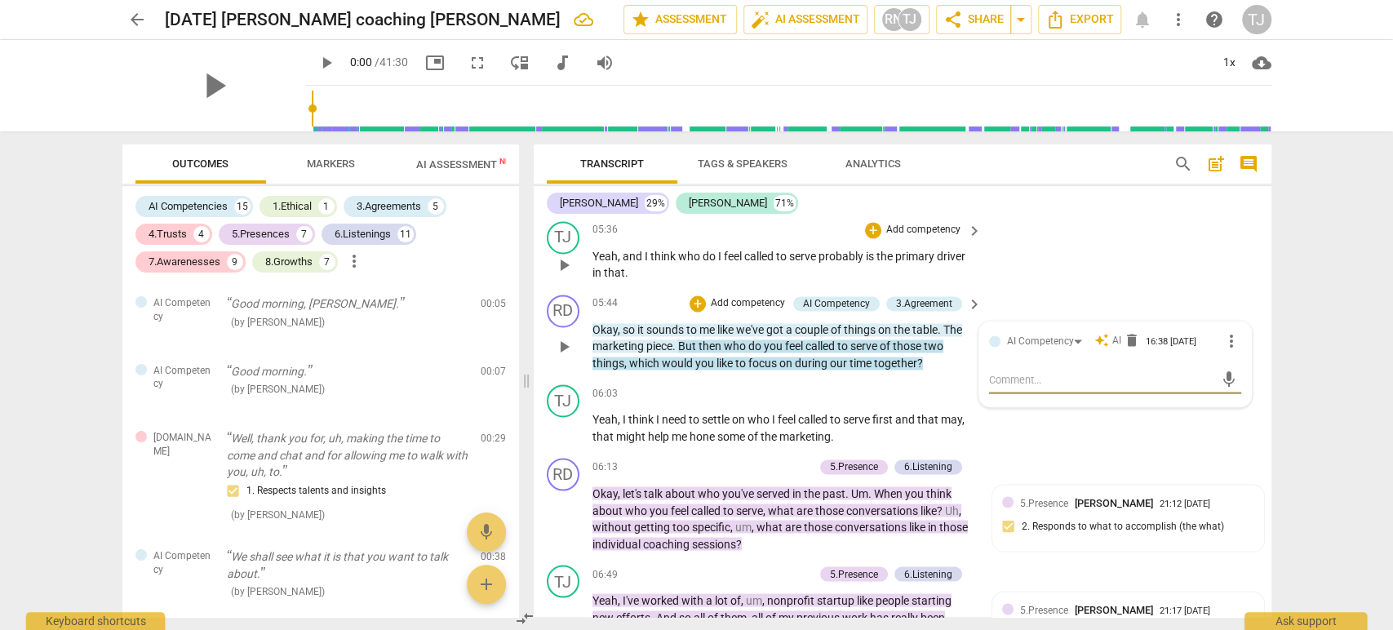
scroll to position [1799, 0]
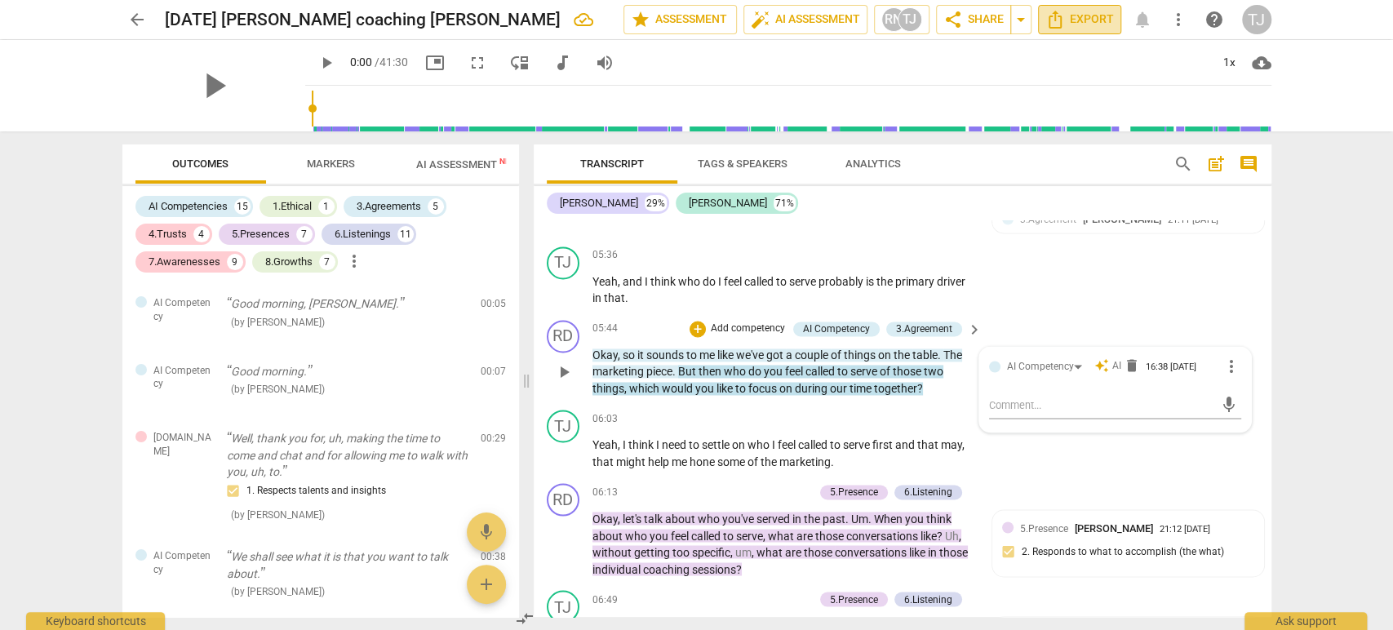
click at [1084, 16] on span "Export" at bounding box center [1080, 20] width 69 height 20
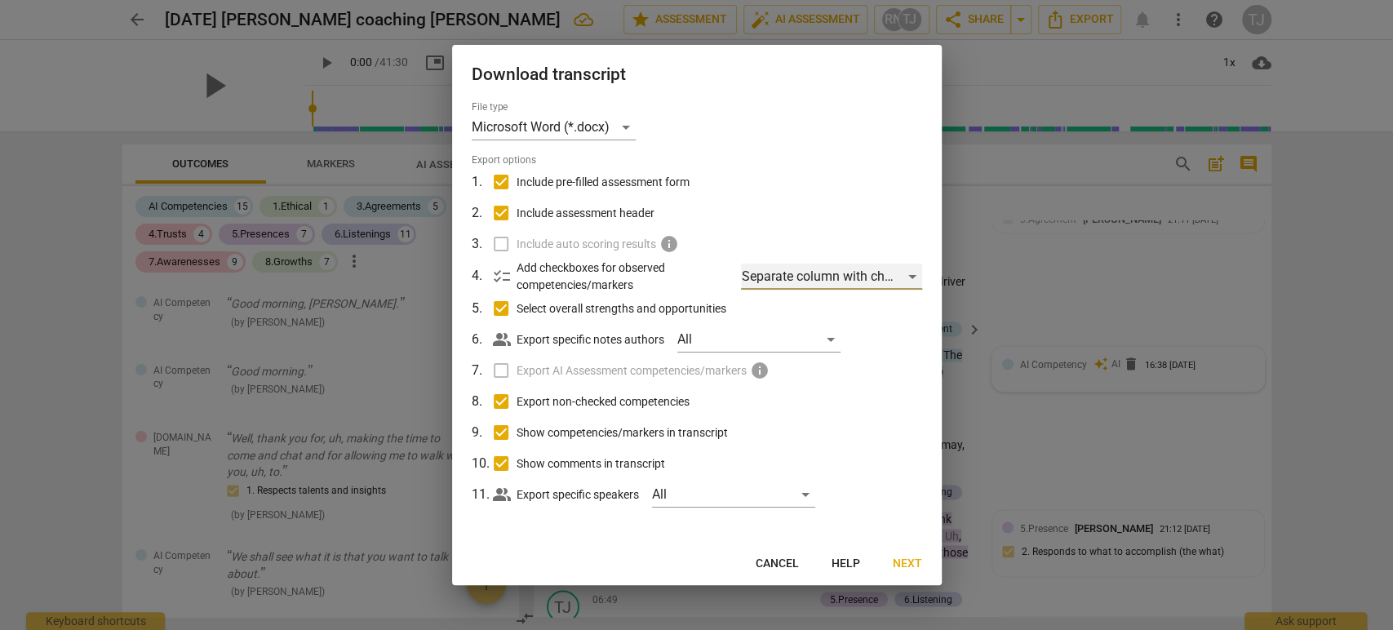
click at [904, 279] on div "Separate column with check marks" at bounding box center [831, 277] width 180 height 26
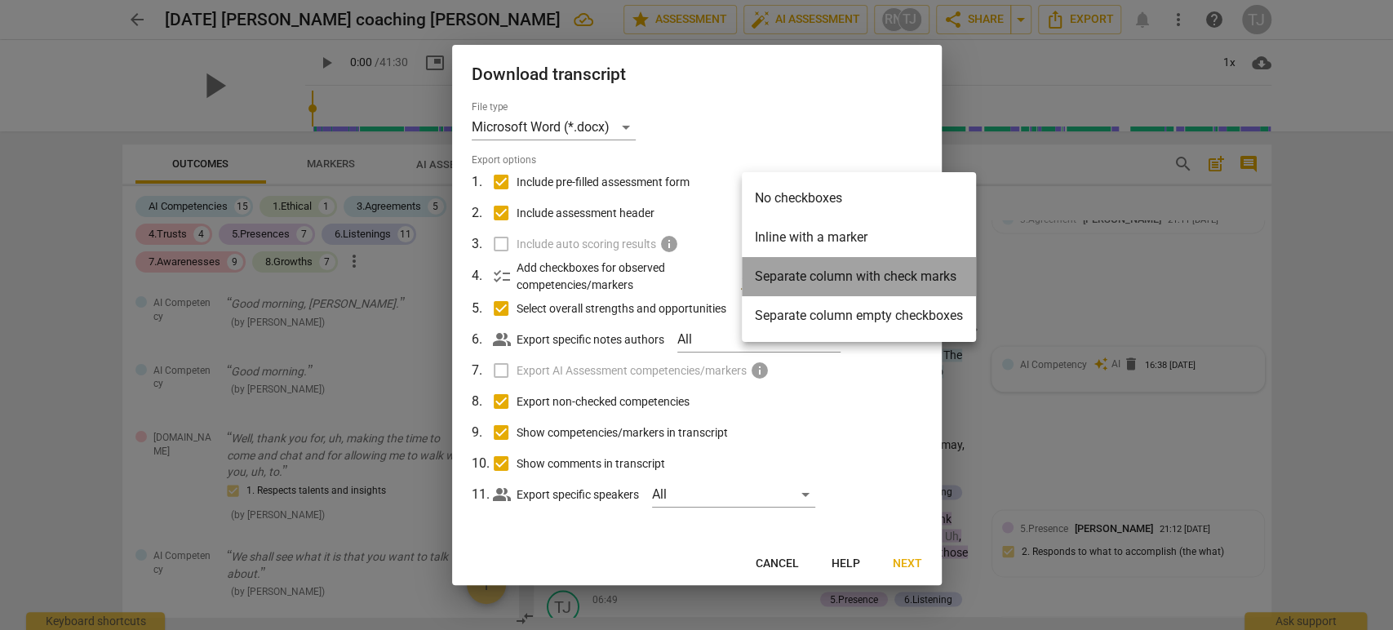
click at [904, 279] on li "Separate column with check marks" at bounding box center [859, 276] width 234 height 39
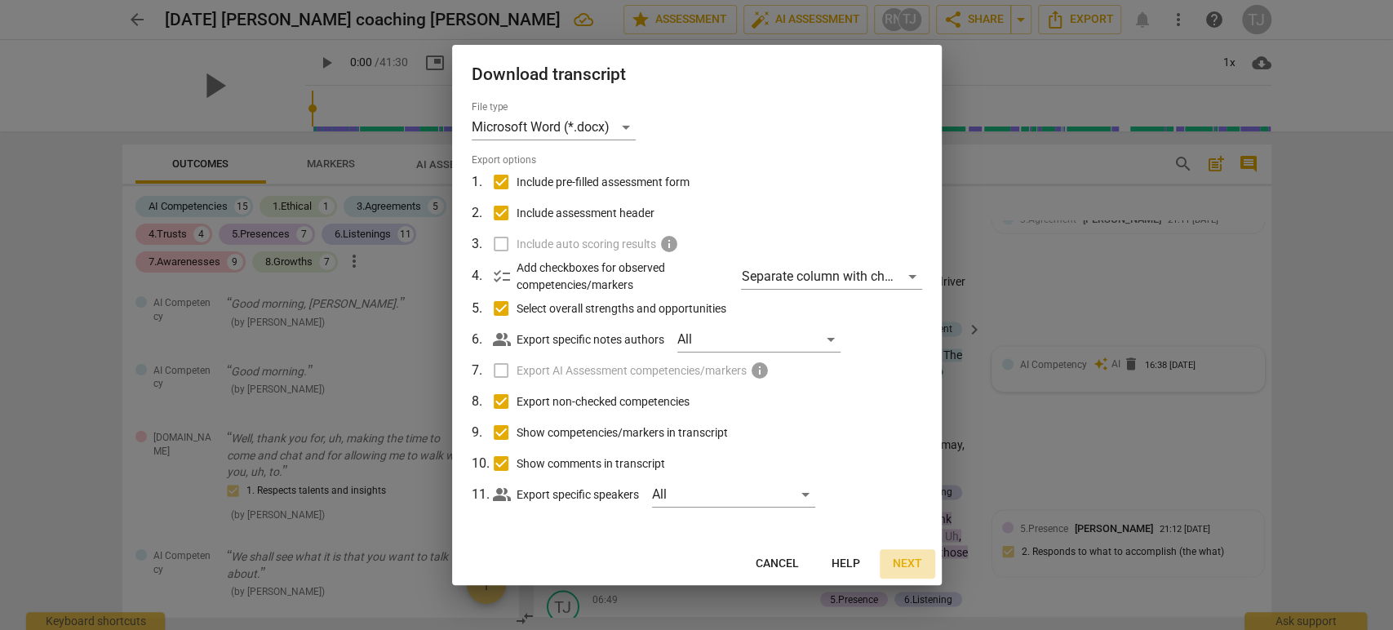
click at [905, 562] on span "Next" at bounding box center [907, 564] width 29 height 16
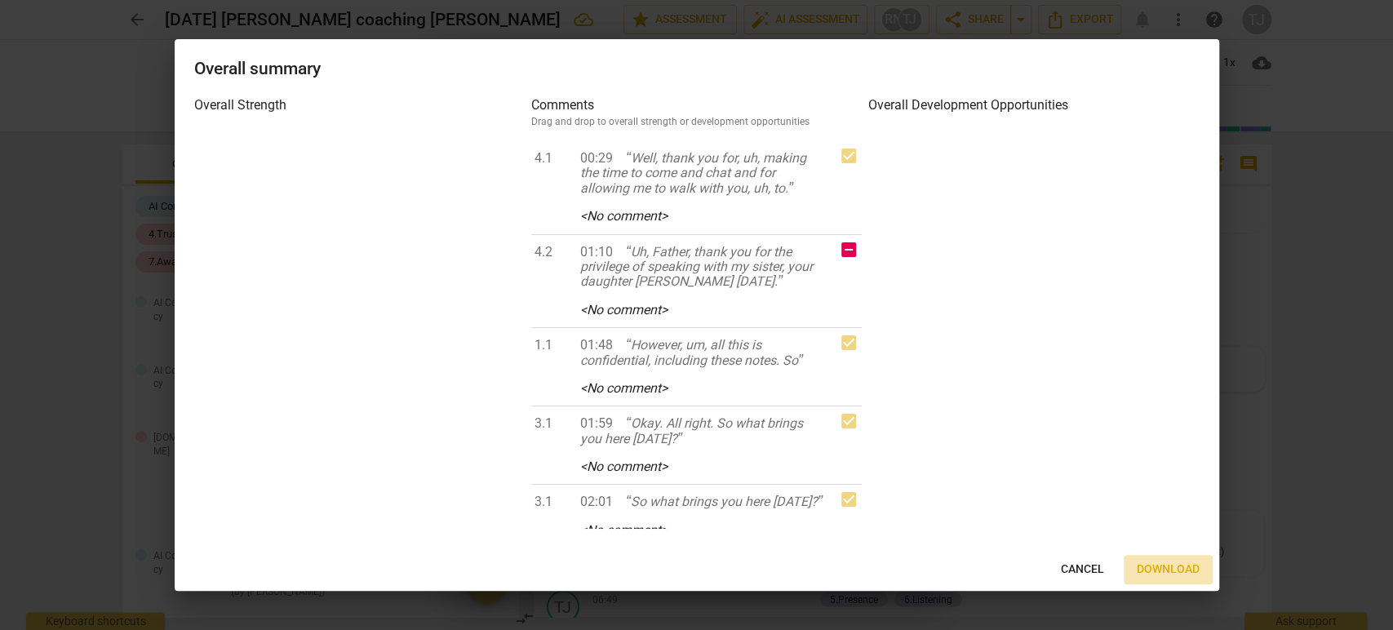
click at [1156, 564] on span "Download" at bounding box center [1168, 570] width 63 height 16
